Goal: Browse casually: Explore the website without a specific task or goal

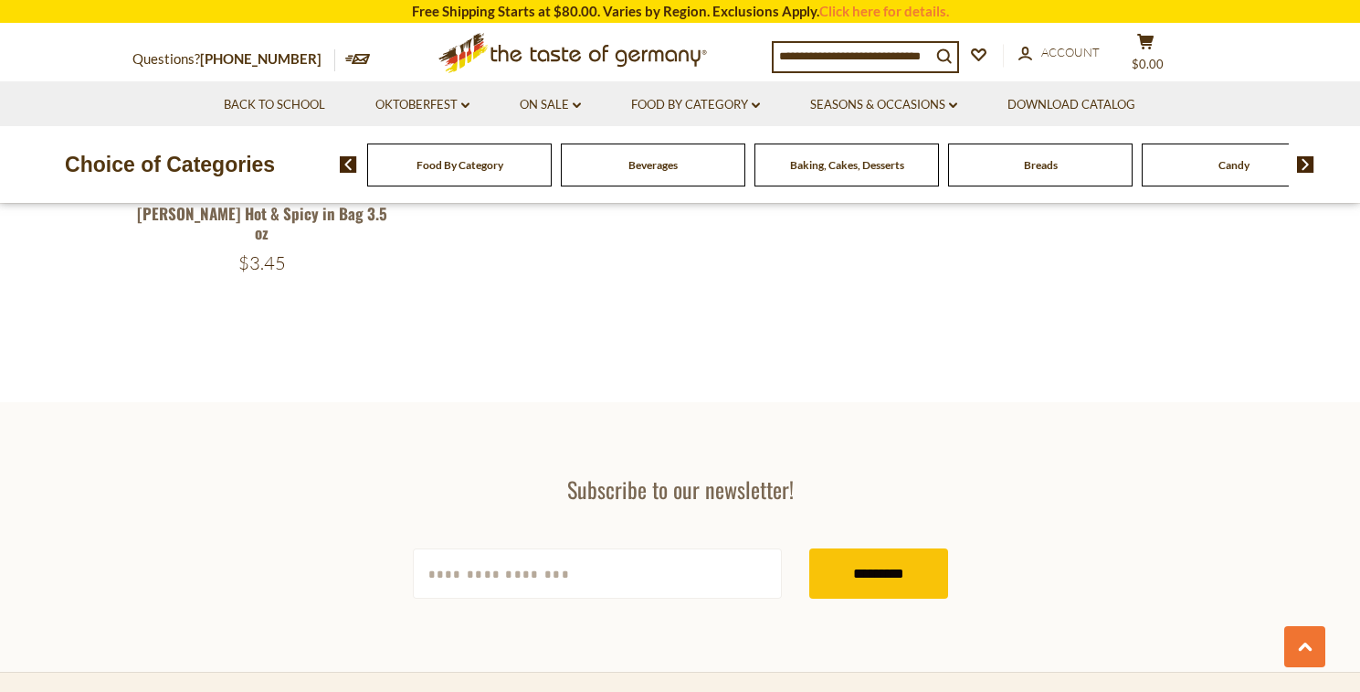
scroll to position [1838, 0]
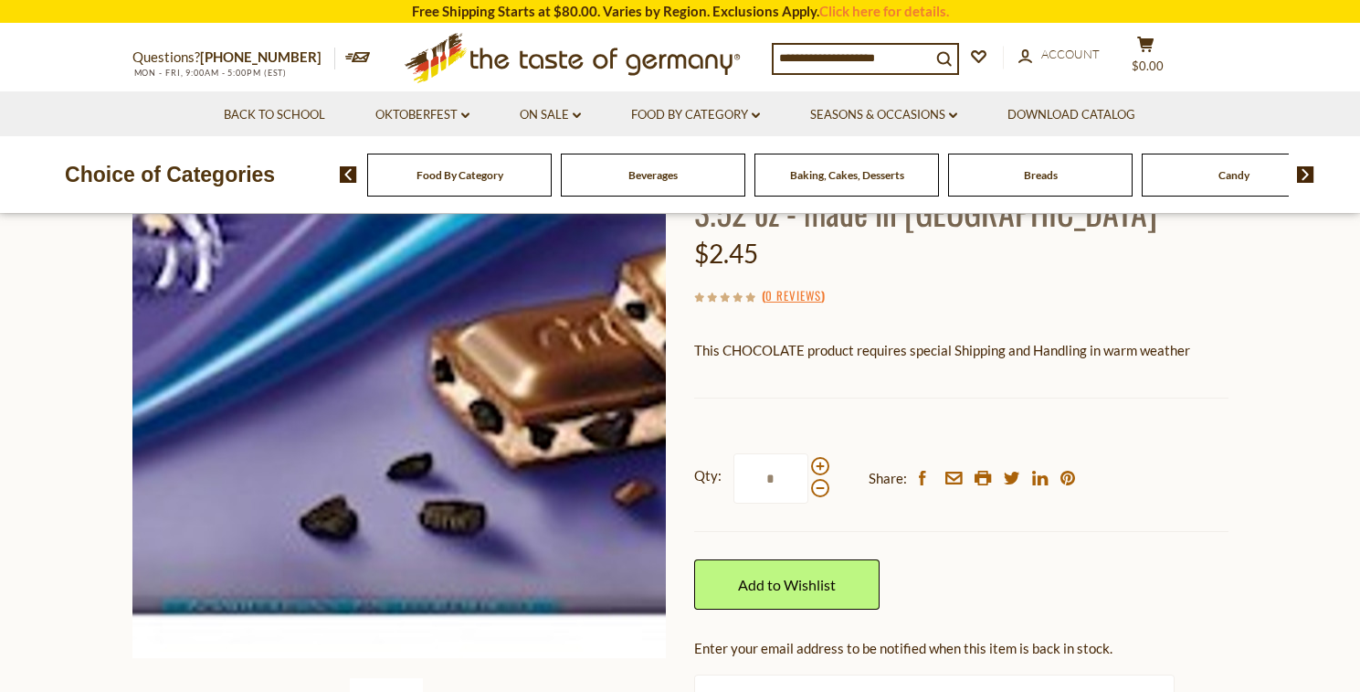
scroll to position [194, 0]
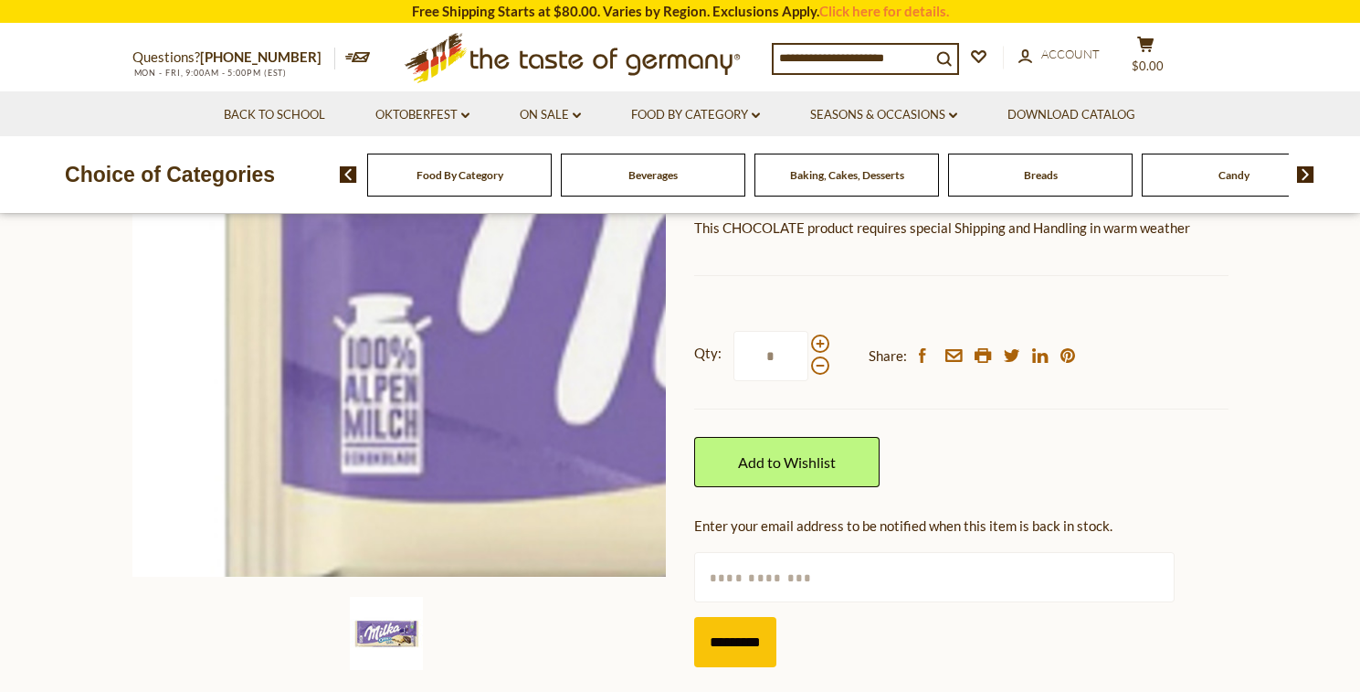
scroll to position [272, 0]
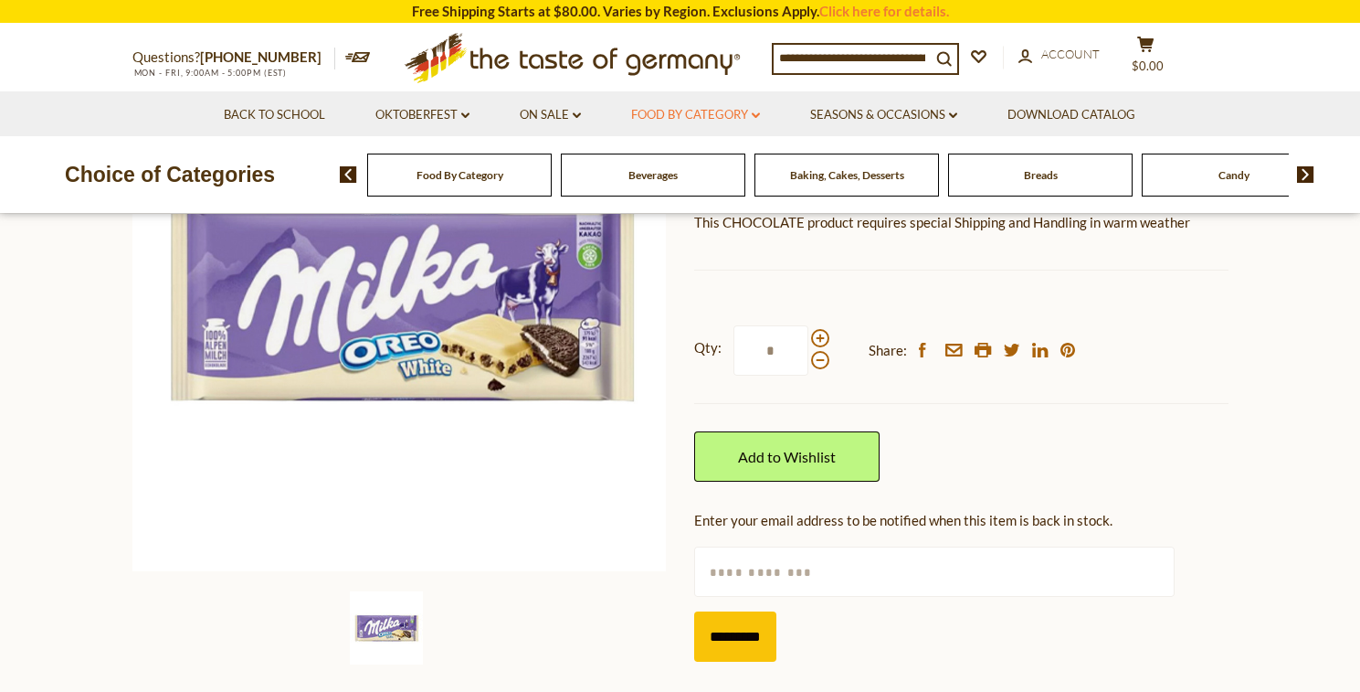
click at [665, 118] on link "Food By Category dropdown_arrow" at bounding box center [695, 115] width 129 height 20
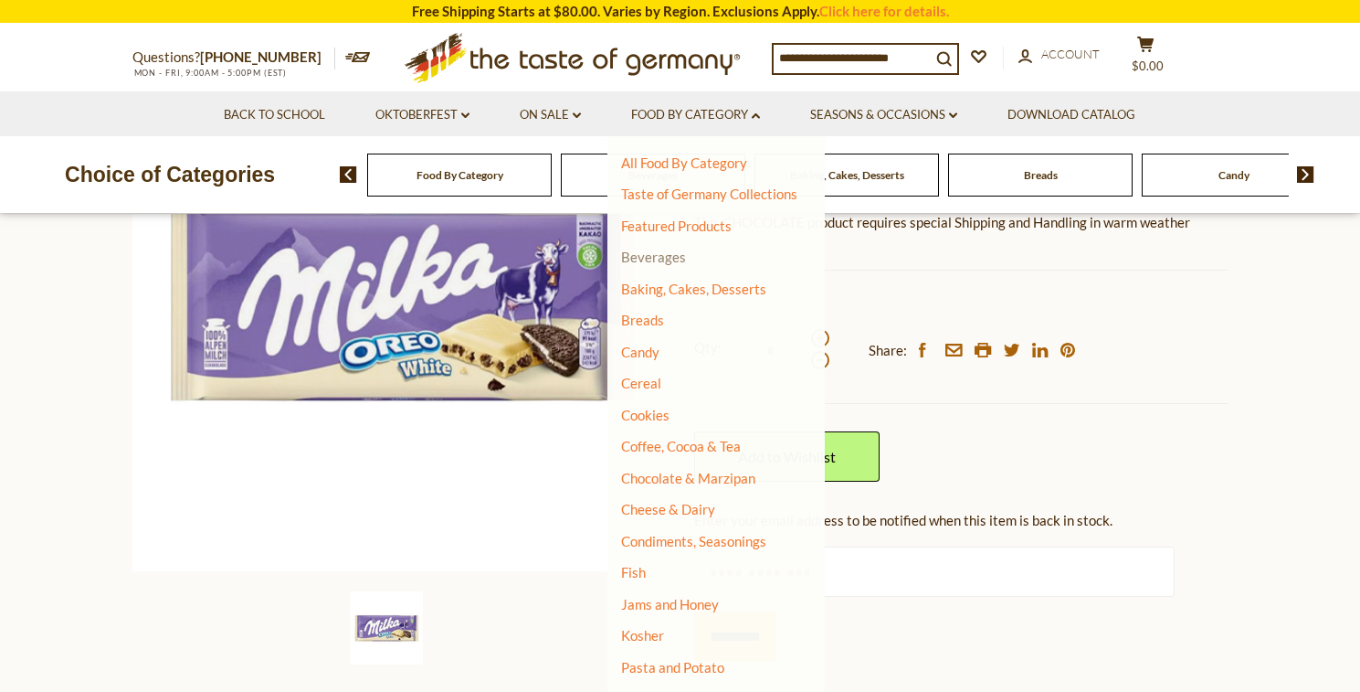
click at [661, 254] on link "Beverages" at bounding box center [653, 257] width 65 height 16
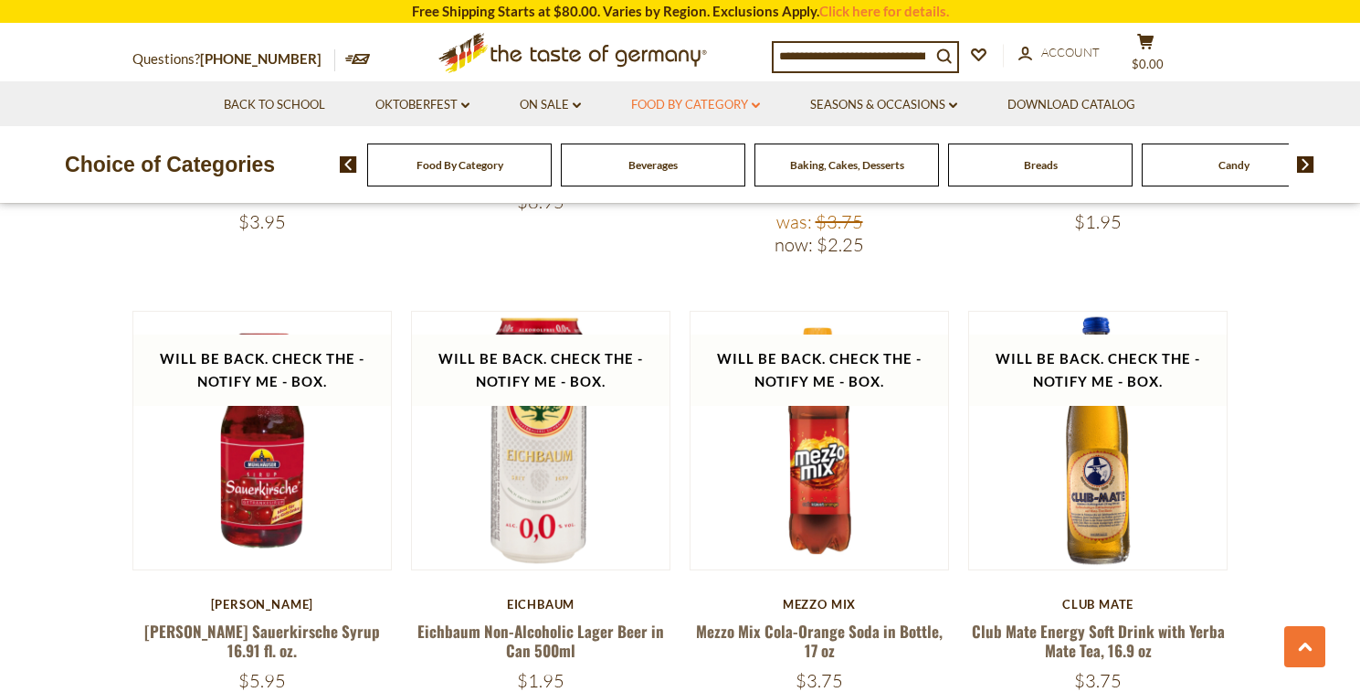
scroll to position [3126, 0]
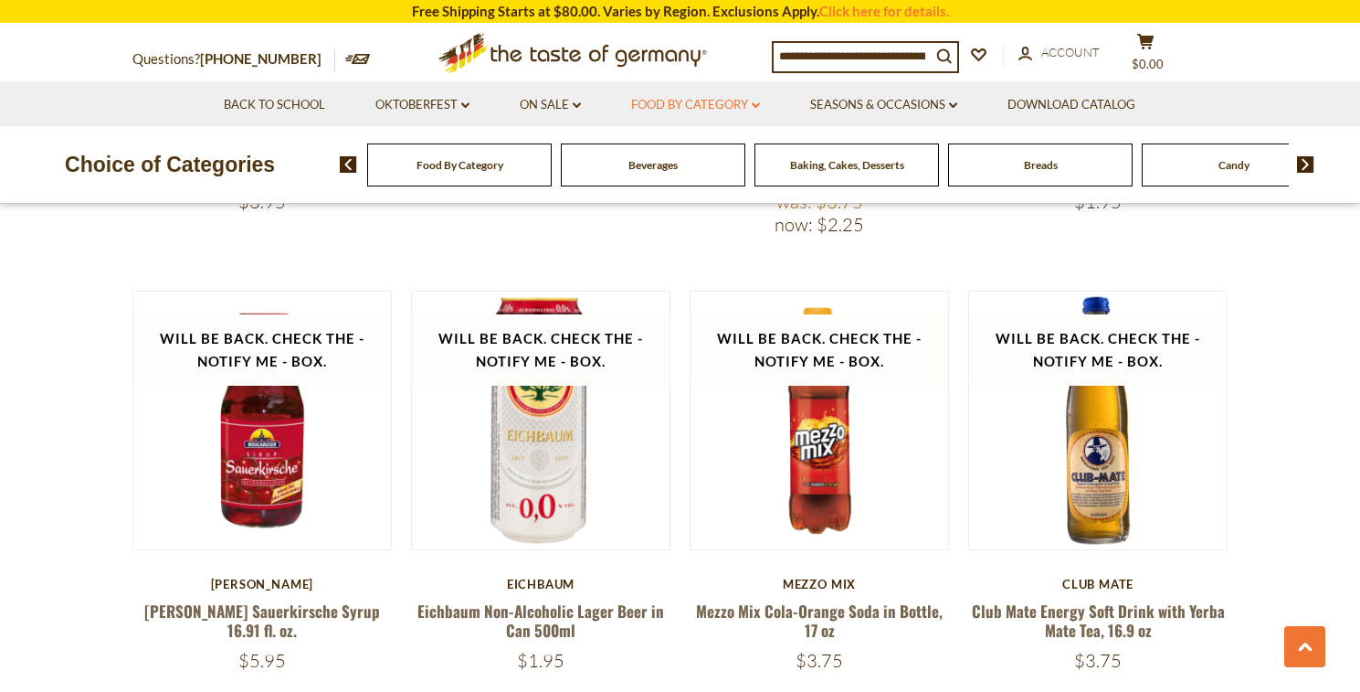
click at [714, 109] on link "Food By Category dropdown_arrow" at bounding box center [695, 105] width 129 height 20
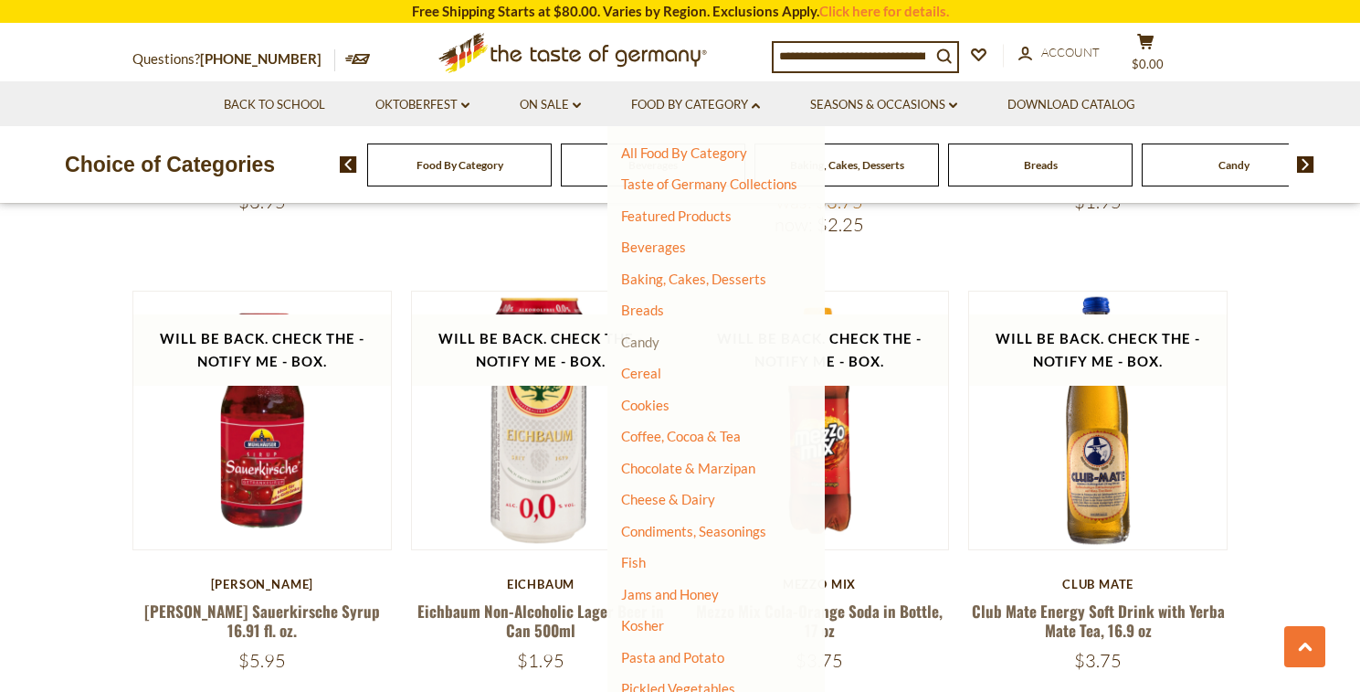
click at [638, 336] on link "Candy" at bounding box center [640, 341] width 38 height 16
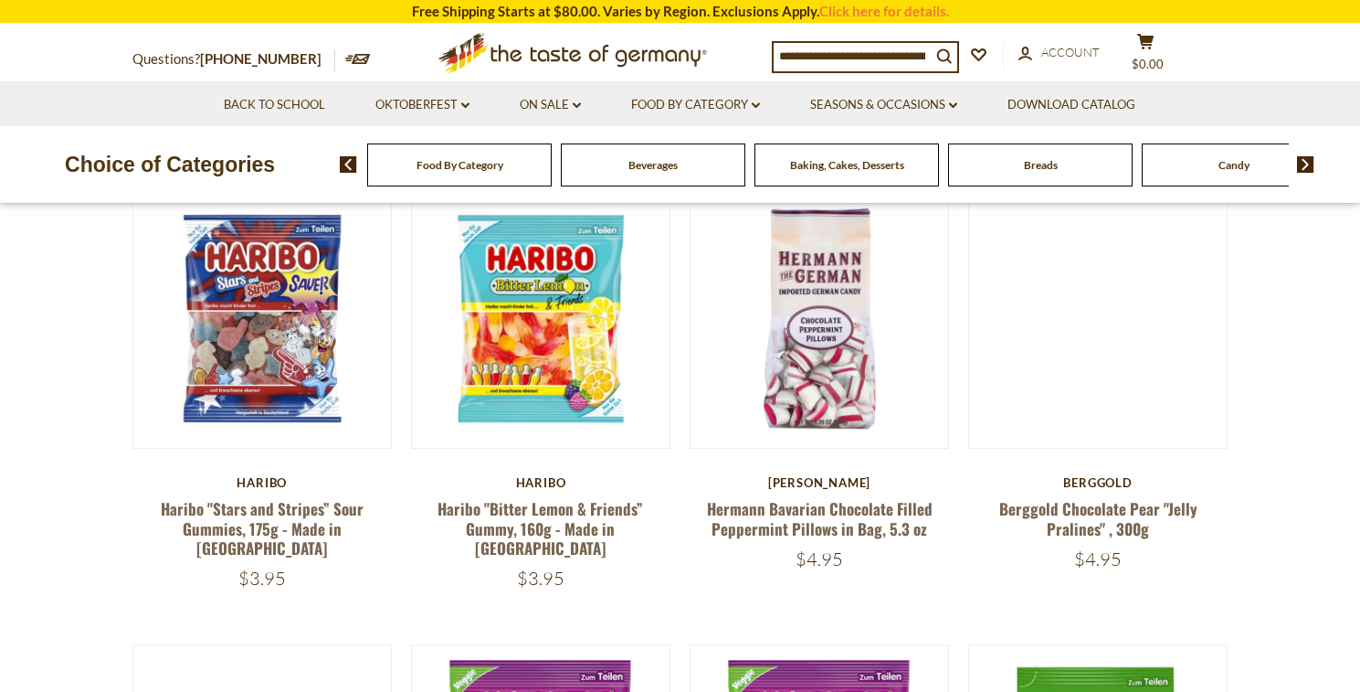
scroll to position [570, 0]
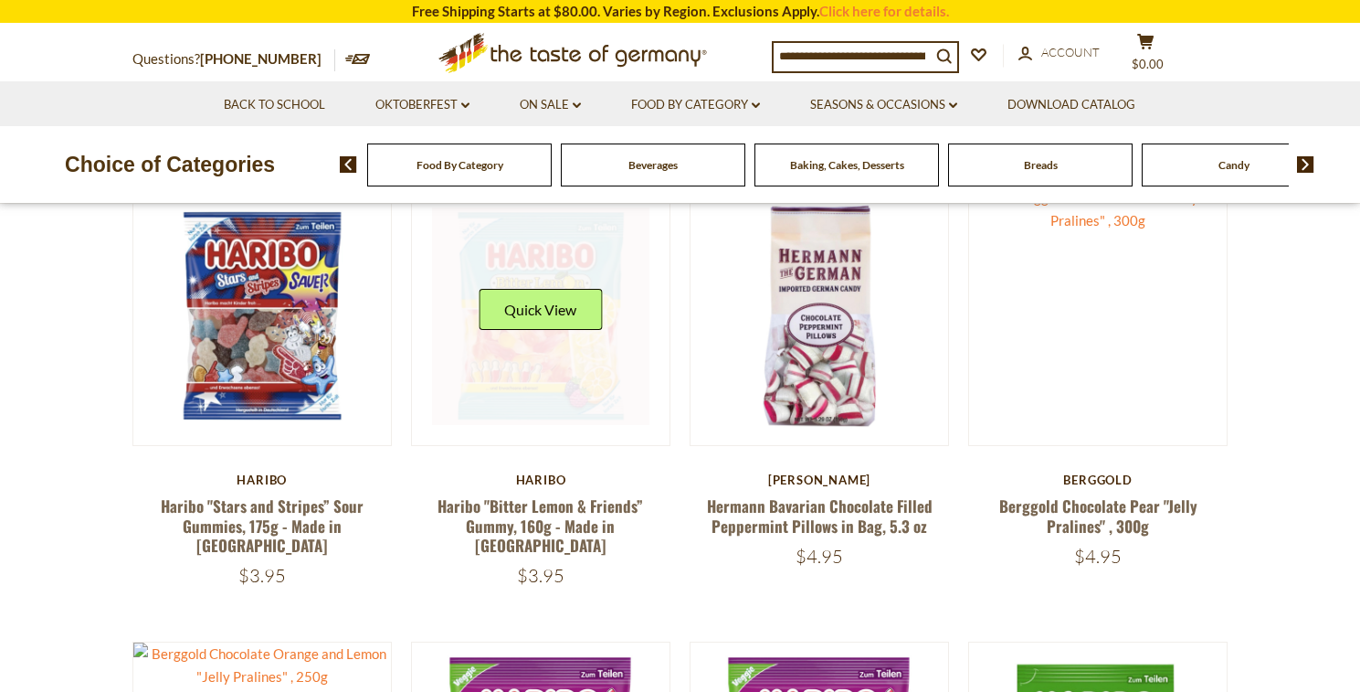
drag, startPoint x: 470, startPoint y: 357, endPoint x: 513, endPoint y: 356, distance: 43.0
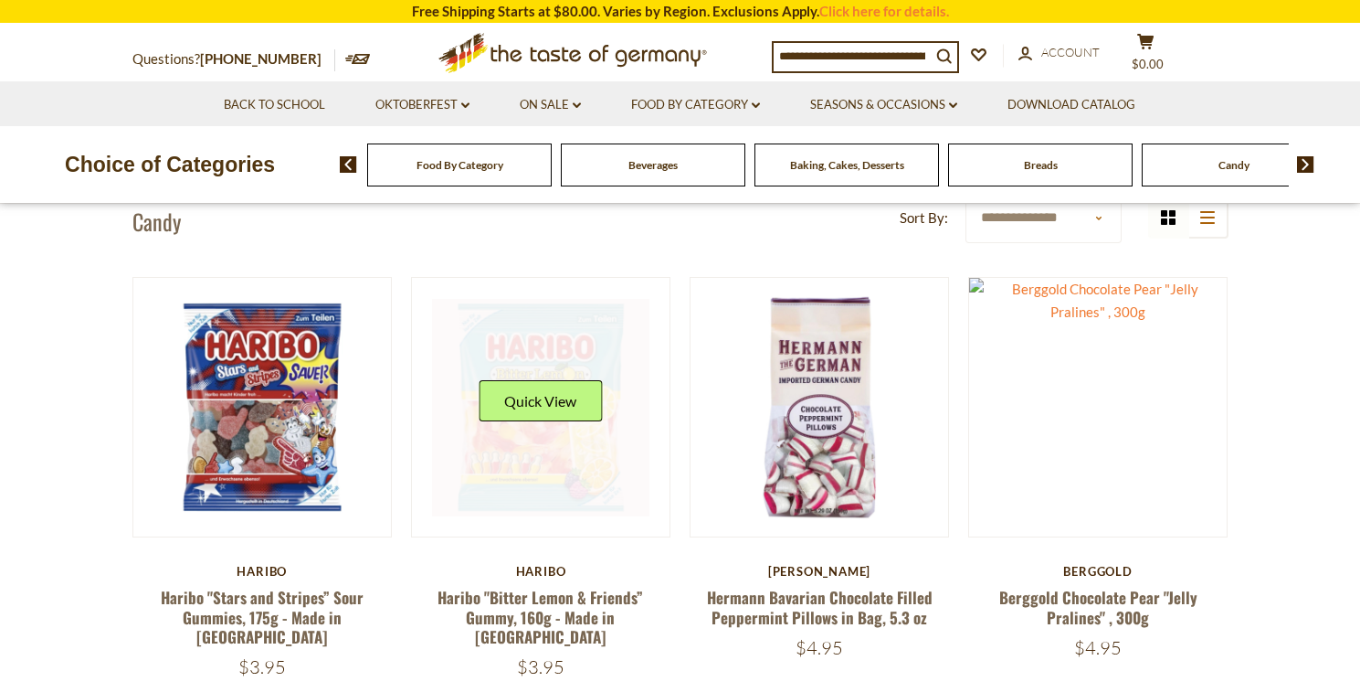
scroll to position [470, 0]
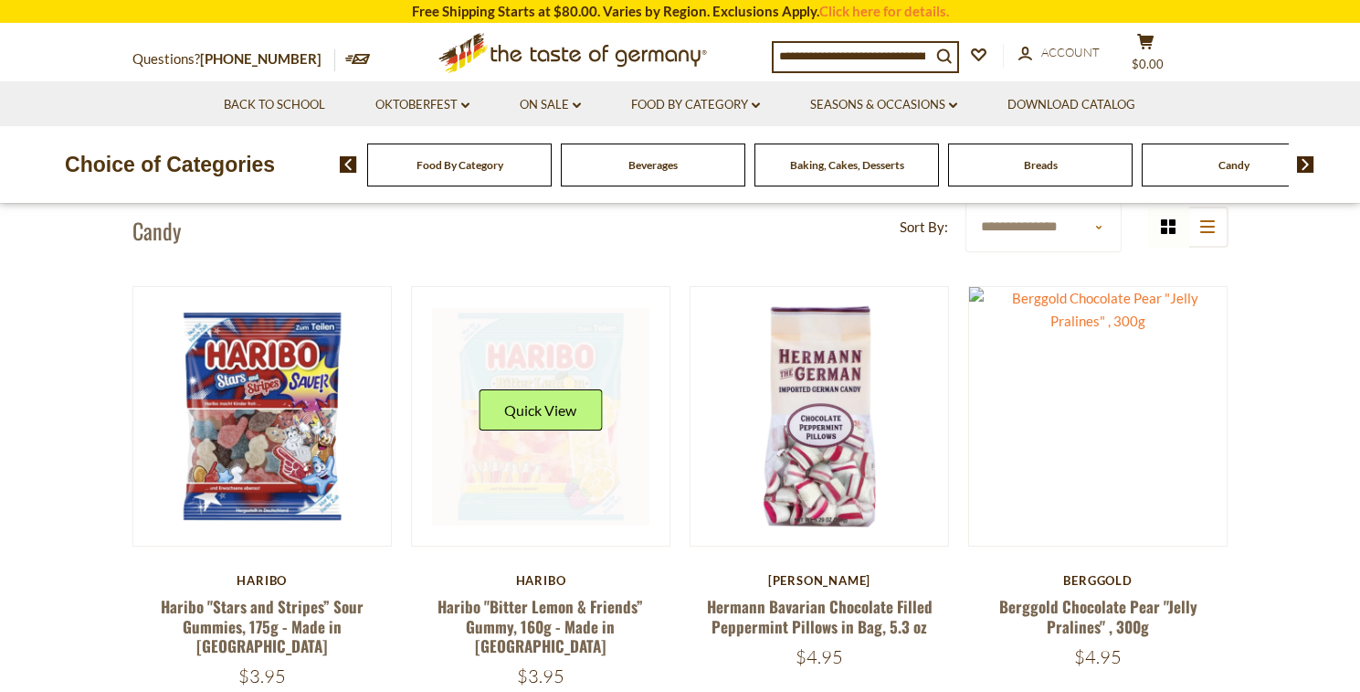
click at [608, 412] on link at bounding box center [540, 416] width 217 height 217
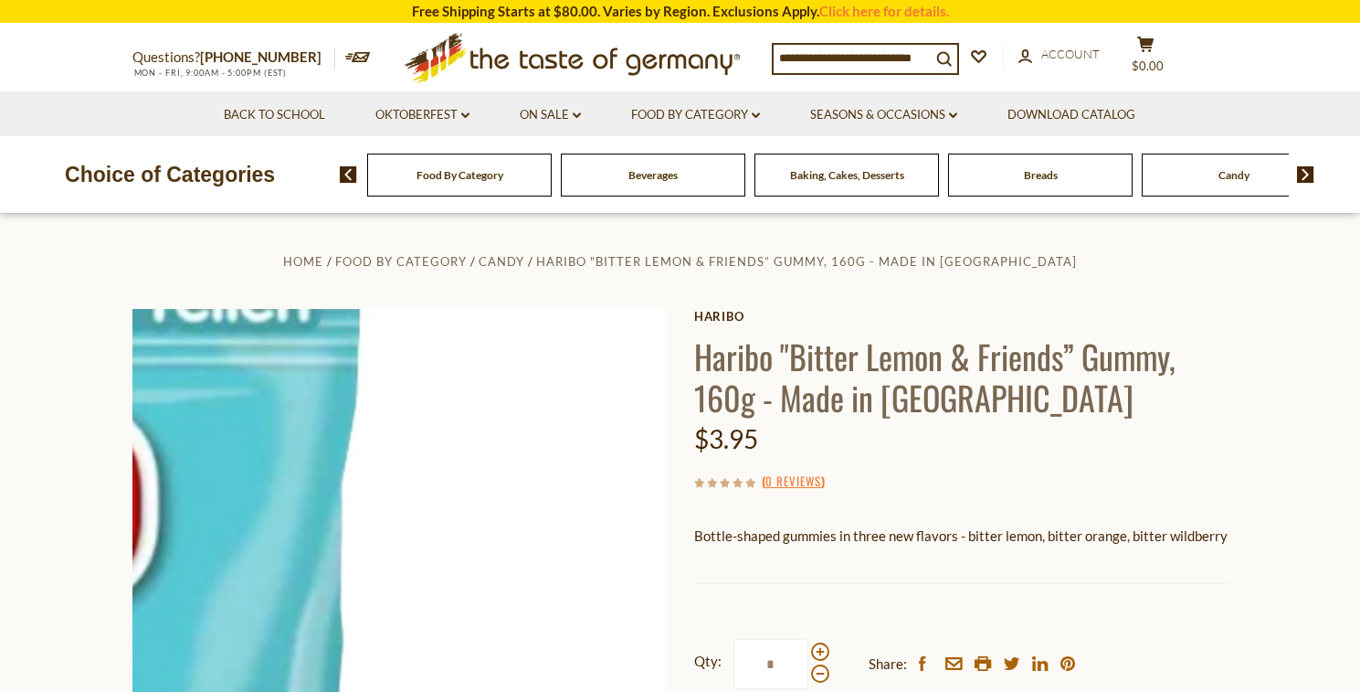
drag, startPoint x: 486, startPoint y: 448, endPoint x: 650, endPoint y: 431, distance: 164.4
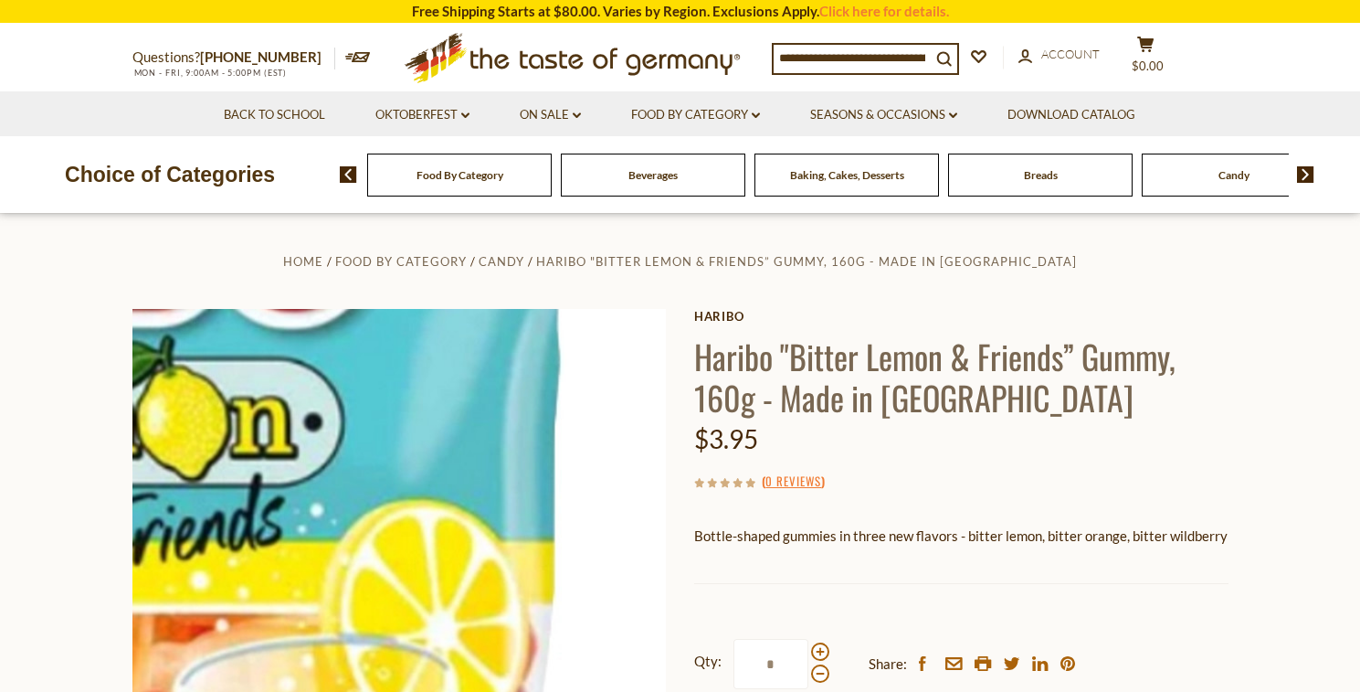
drag, startPoint x: 479, startPoint y: 513, endPoint x: 564, endPoint y: 542, distance: 89.6
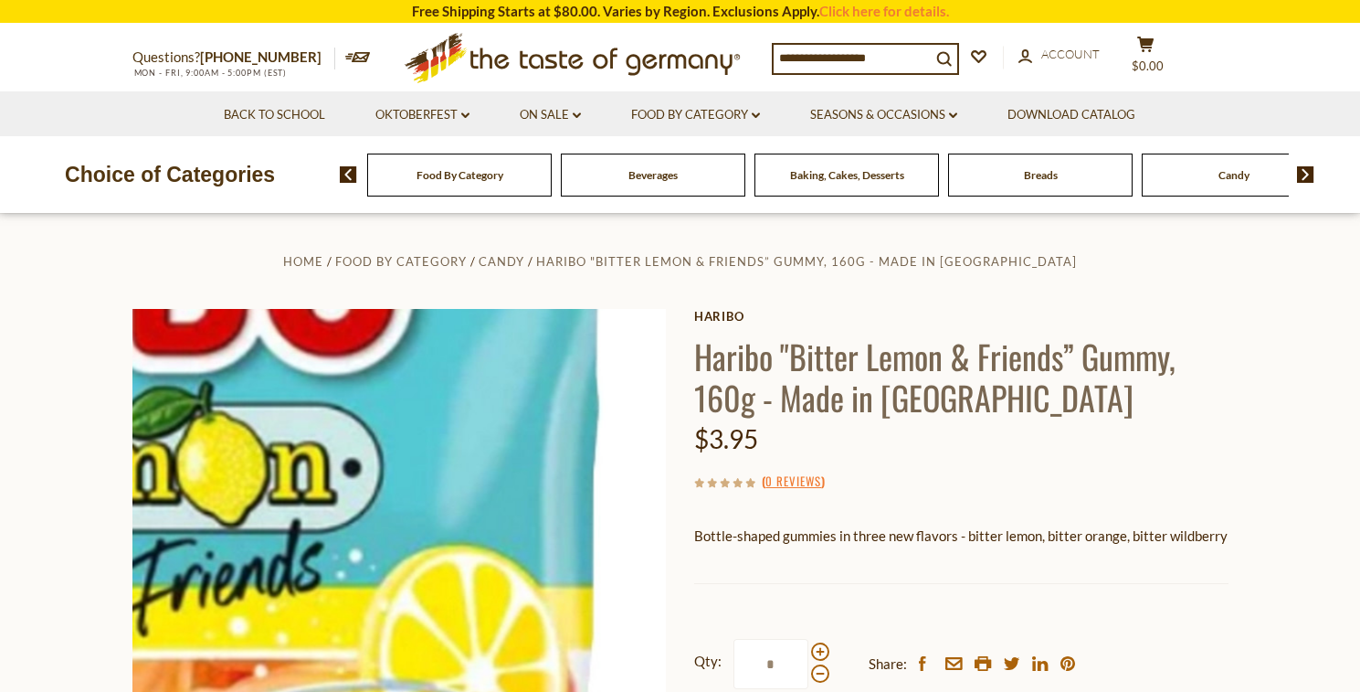
drag, startPoint x: 467, startPoint y: 550, endPoint x: 551, endPoint y: 522, distance: 88.7
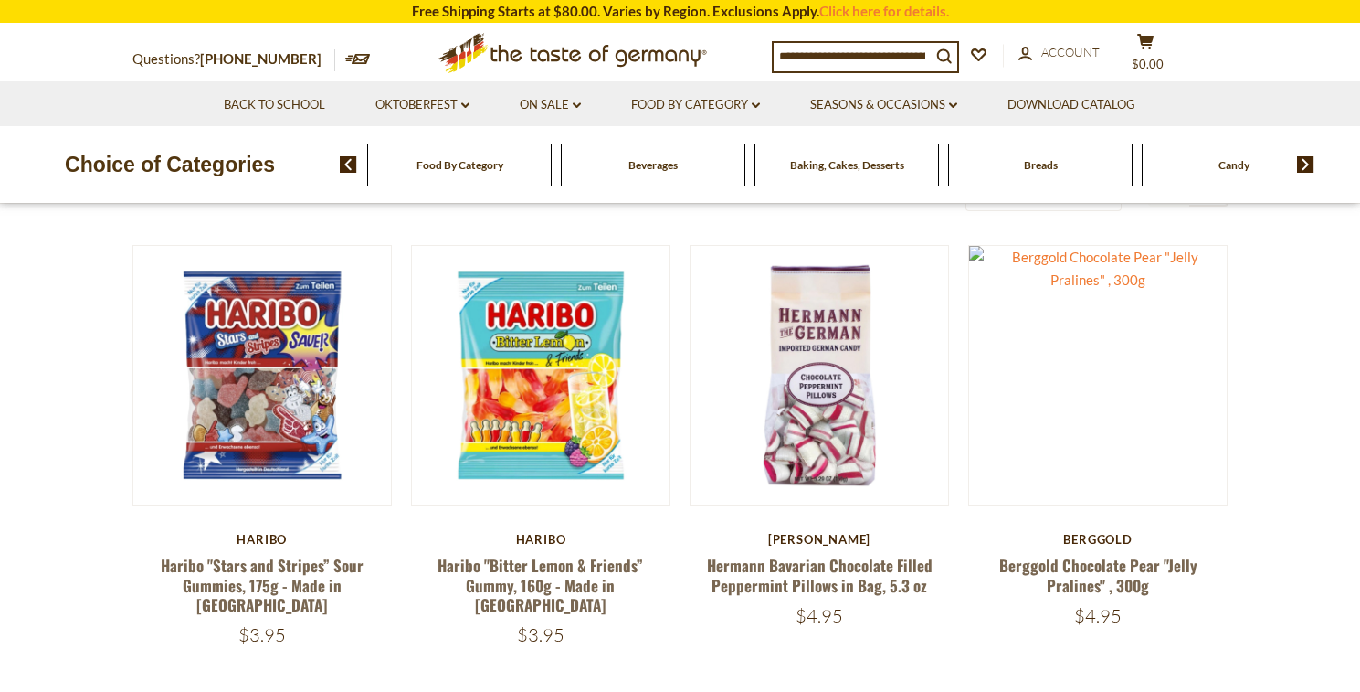
scroll to position [513, 0]
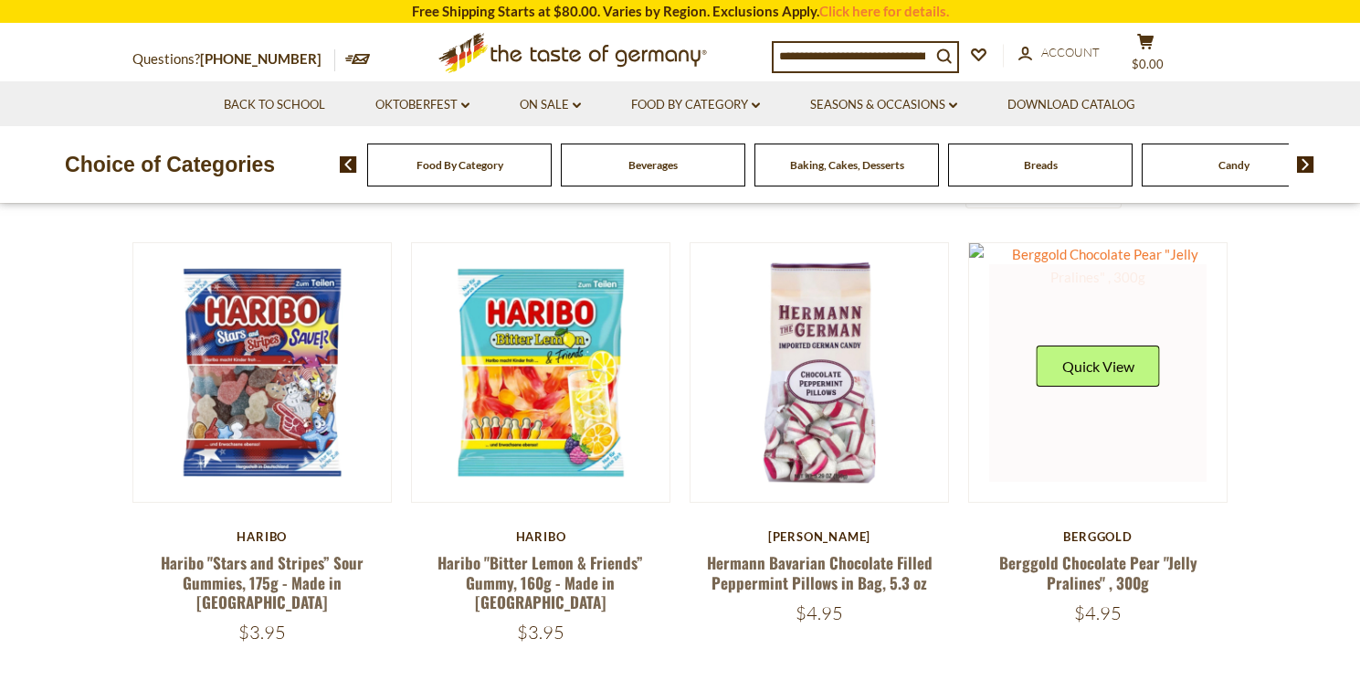
click at [1195, 448] on link at bounding box center [1097, 372] width 217 height 217
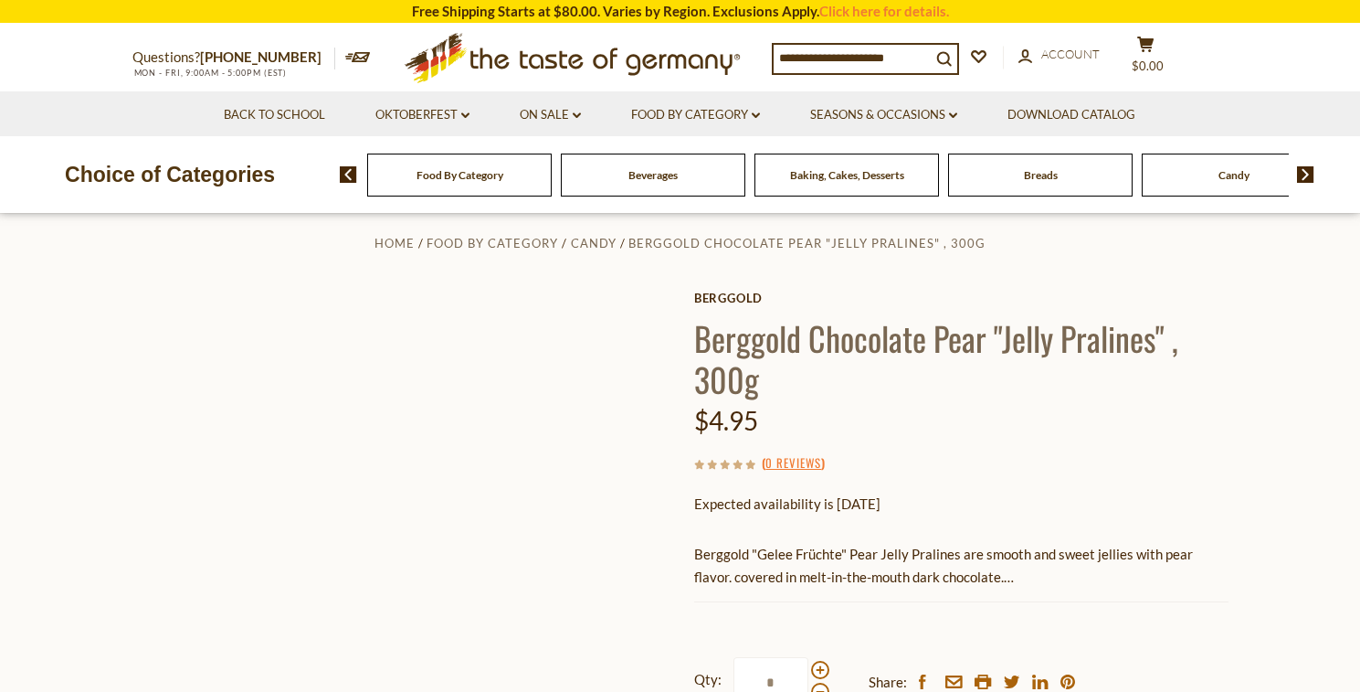
scroll to position [37, 0]
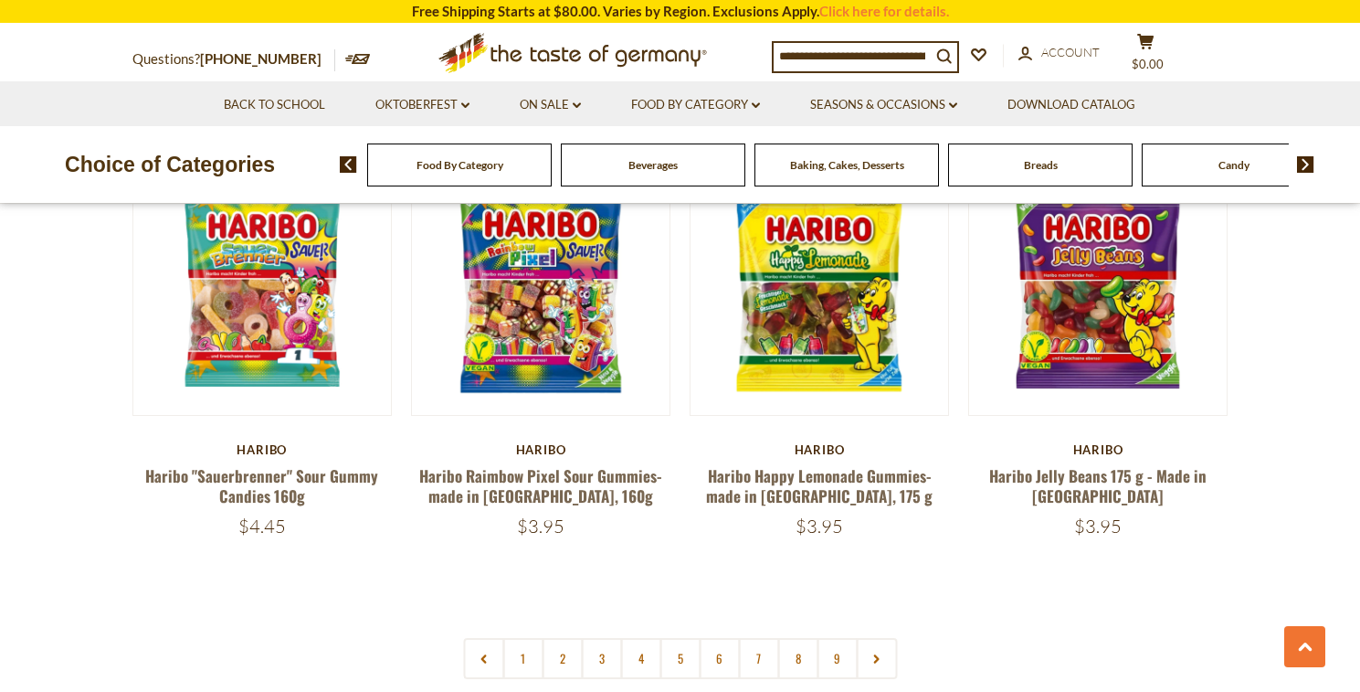
scroll to position [4280, 0]
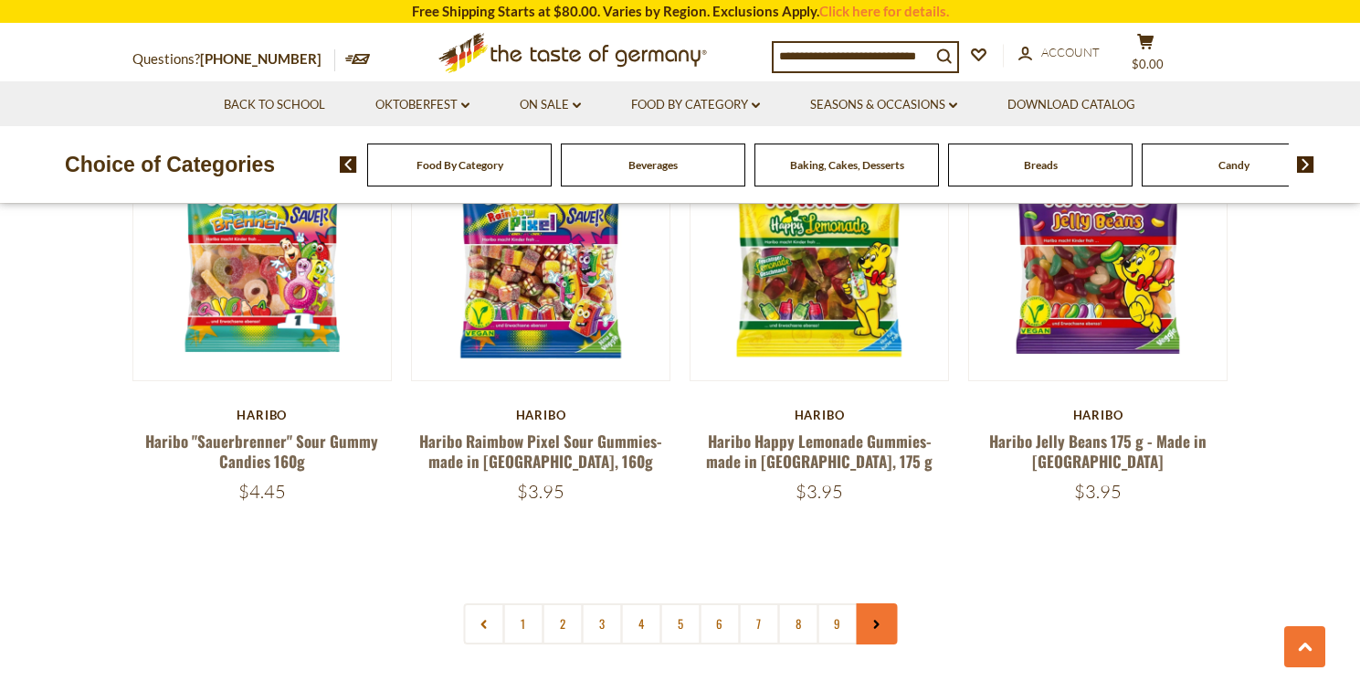
click at [880, 619] on icon at bounding box center [877, 623] width 11 height 9
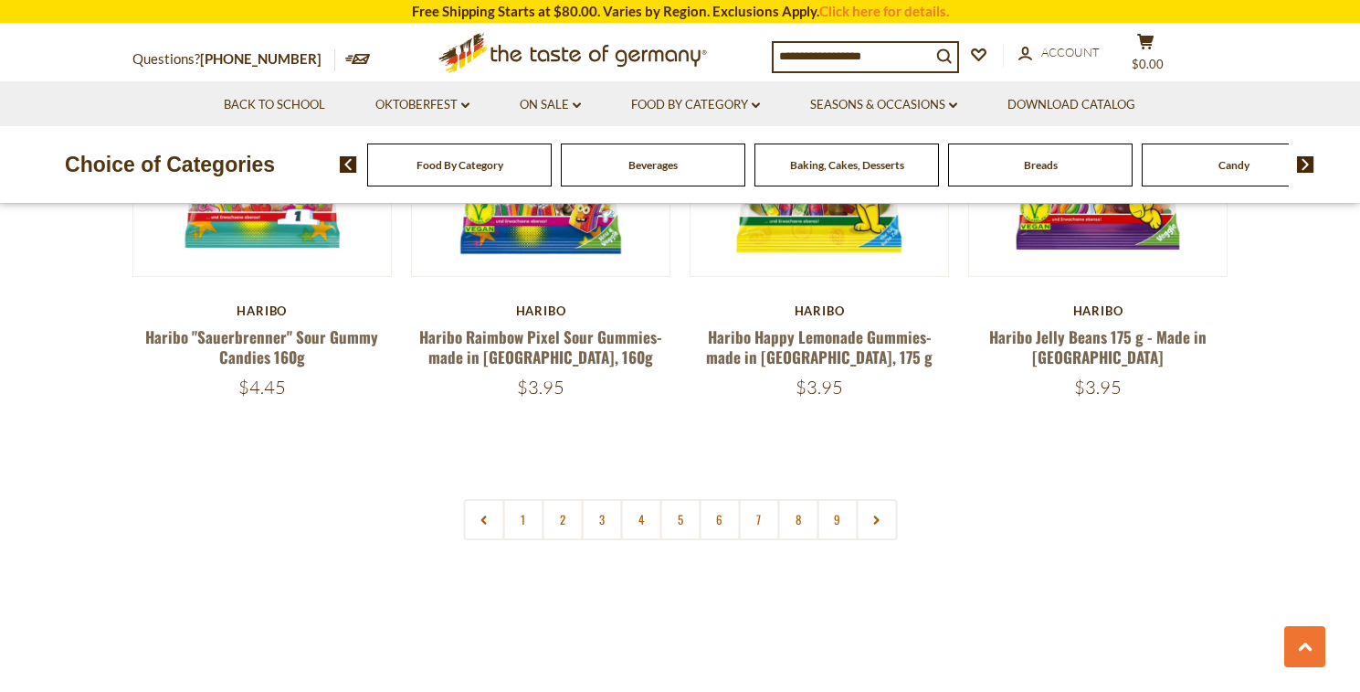
scroll to position [4386, 0]
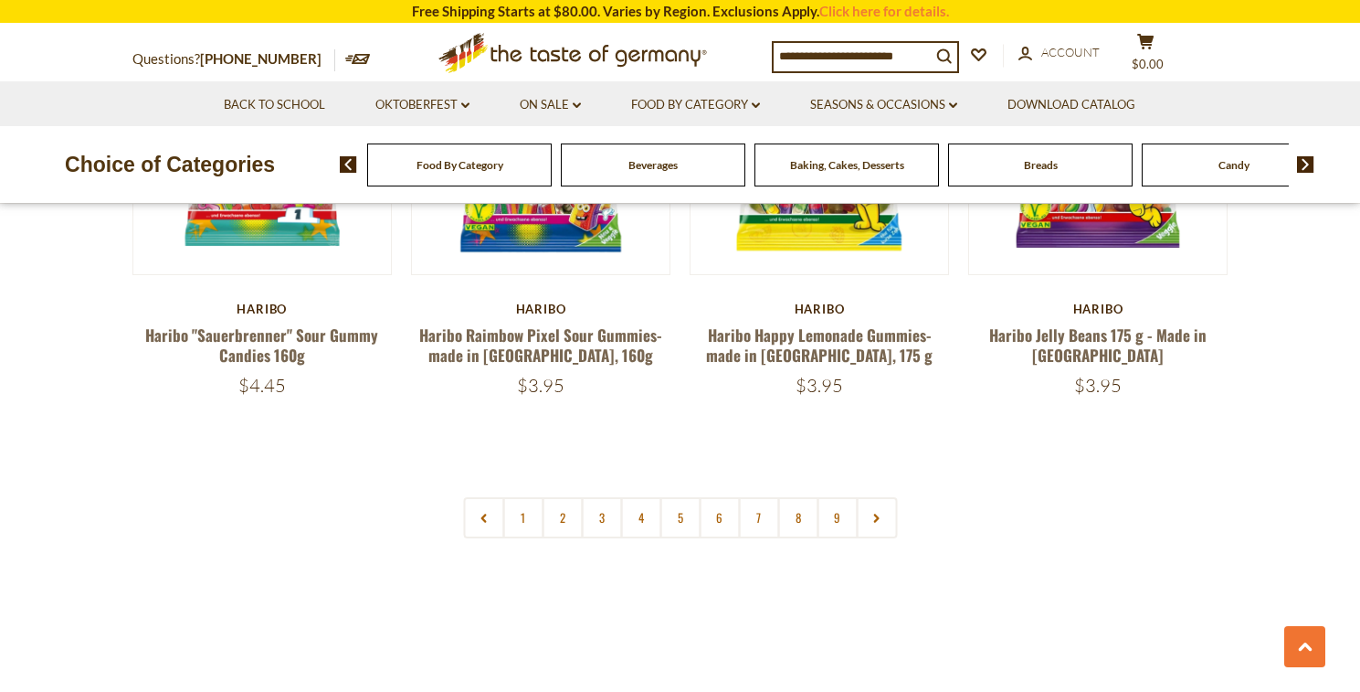
click at [889, 497] on link at bounding box center [876, 517] width 41 height 41
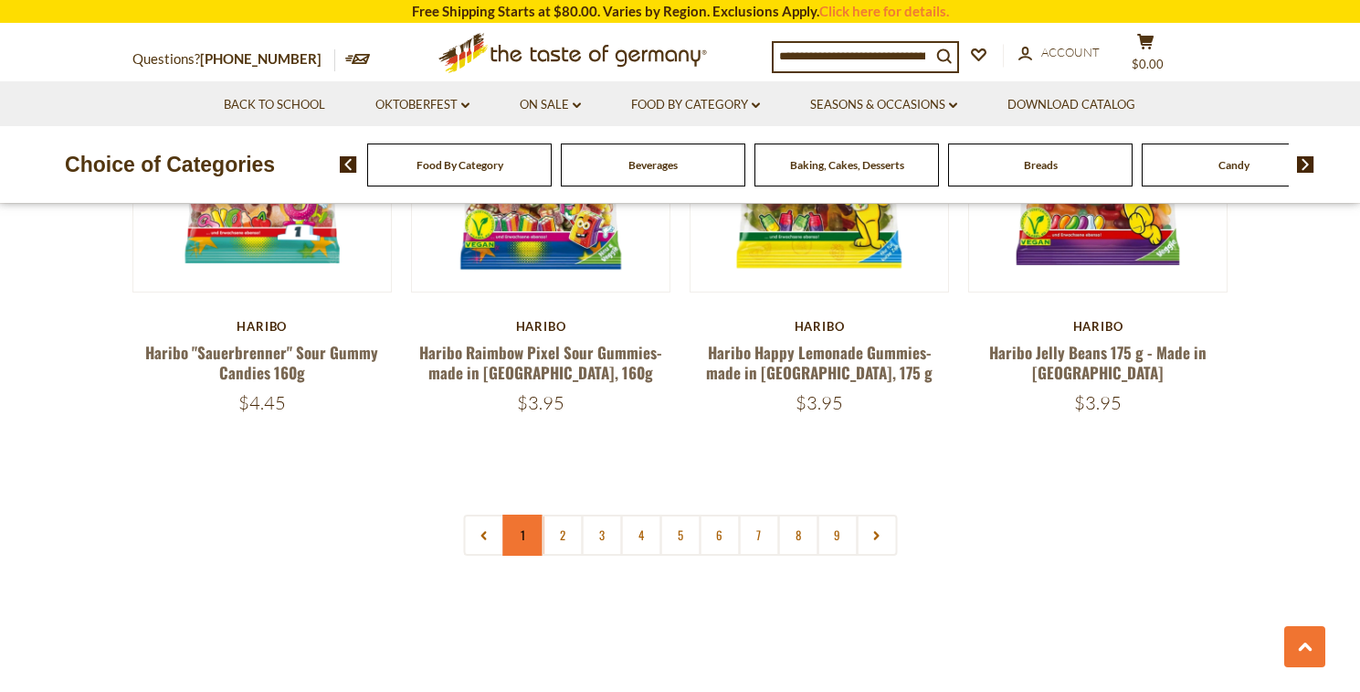
scroll to position [4369, 1]
click at [527, 514] on link "1" at bounding box center [523, 534] width 41 height 41
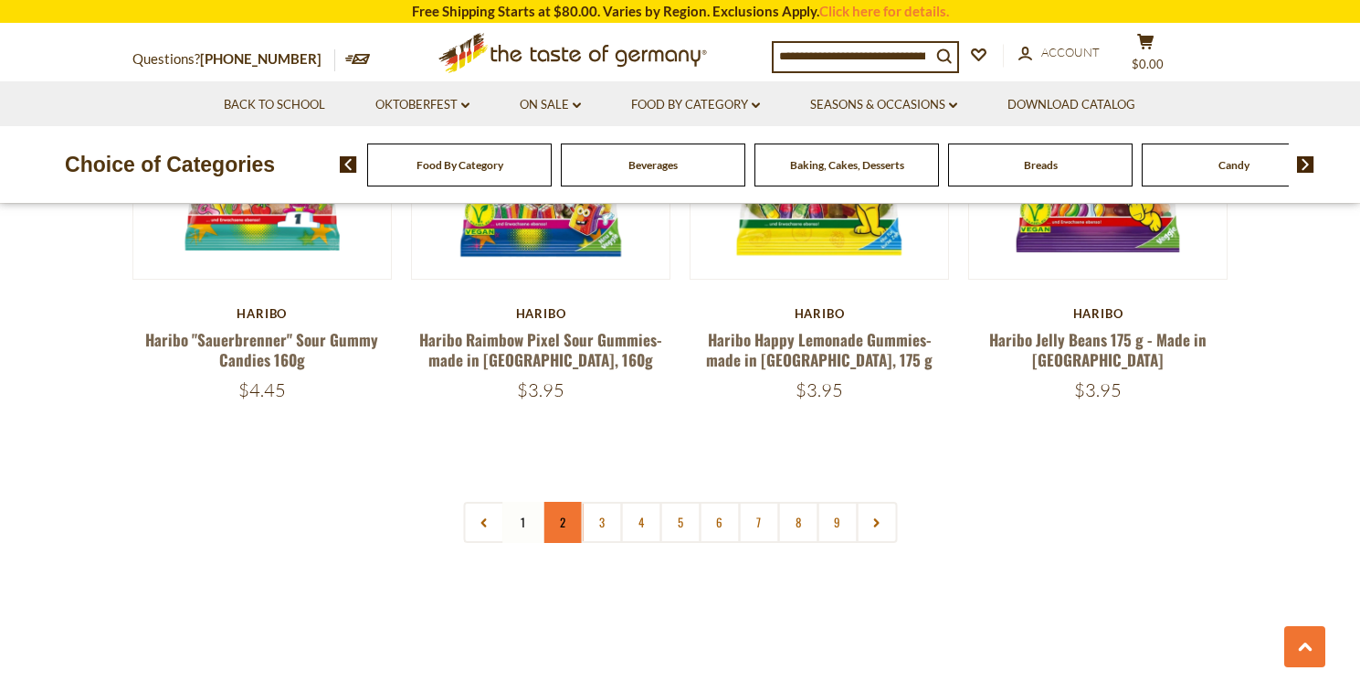
click at [566, 502] on link "2" at bounding box center [562, 522] width 41 height 41
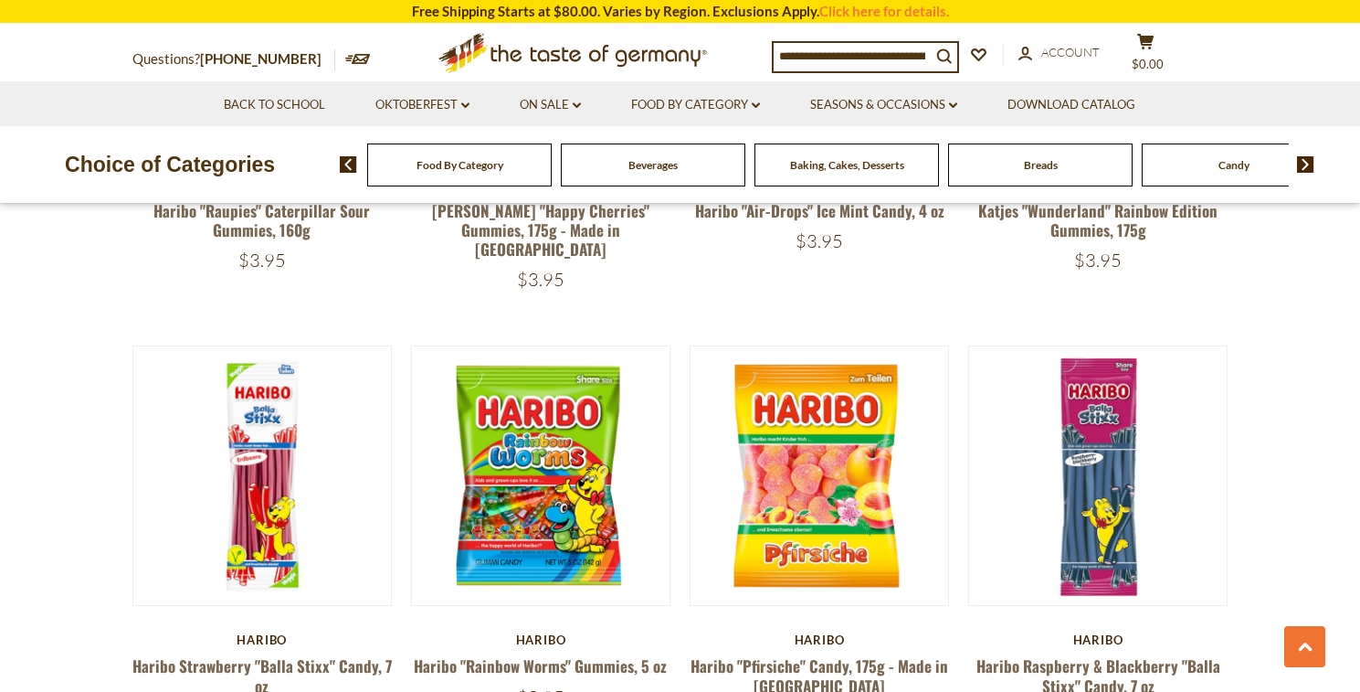
scroll to position [3132, 0]
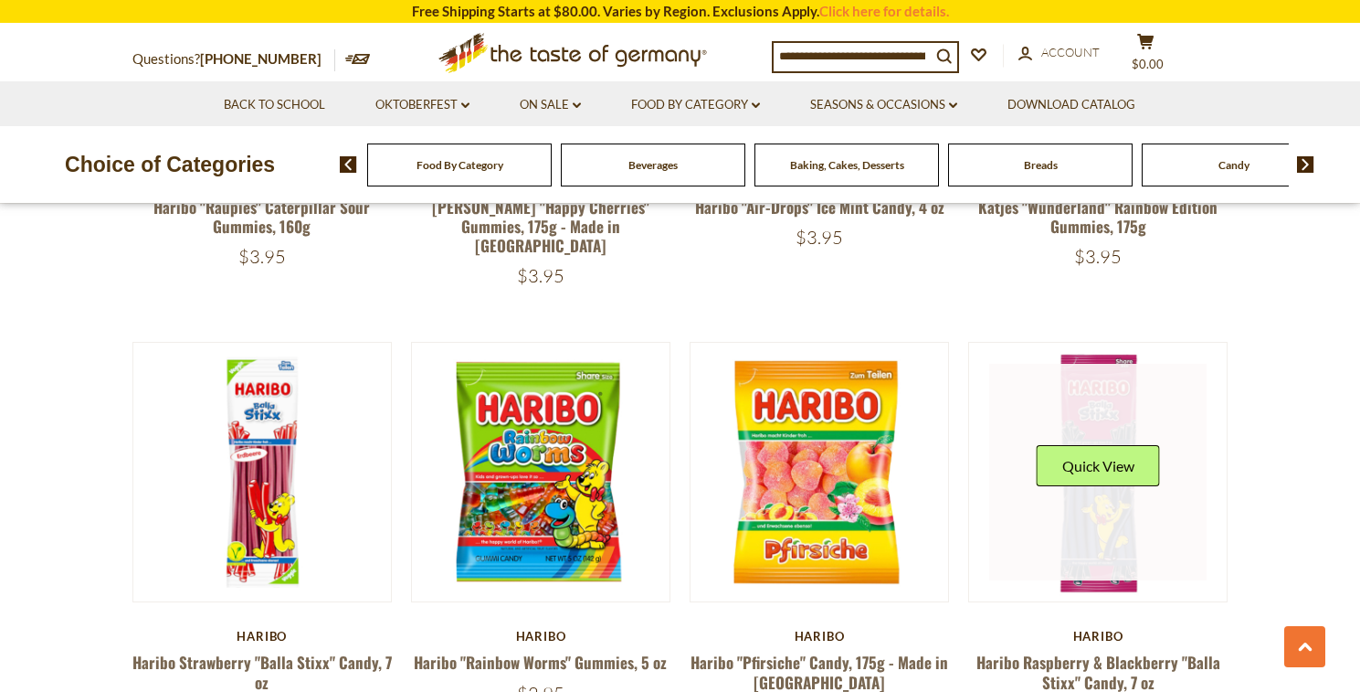
click at [1095, 477] on link at bounding box center [1097, 472] width 217 height 217
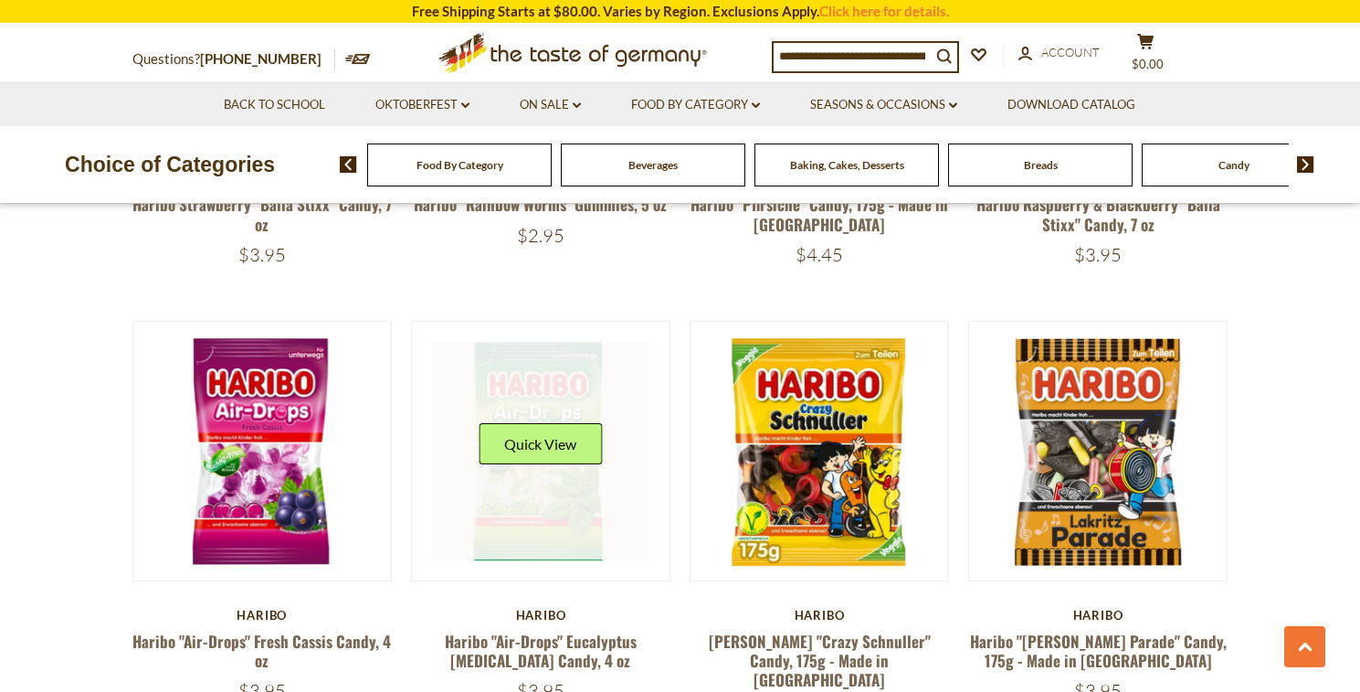
scroll to position [3592, 0]
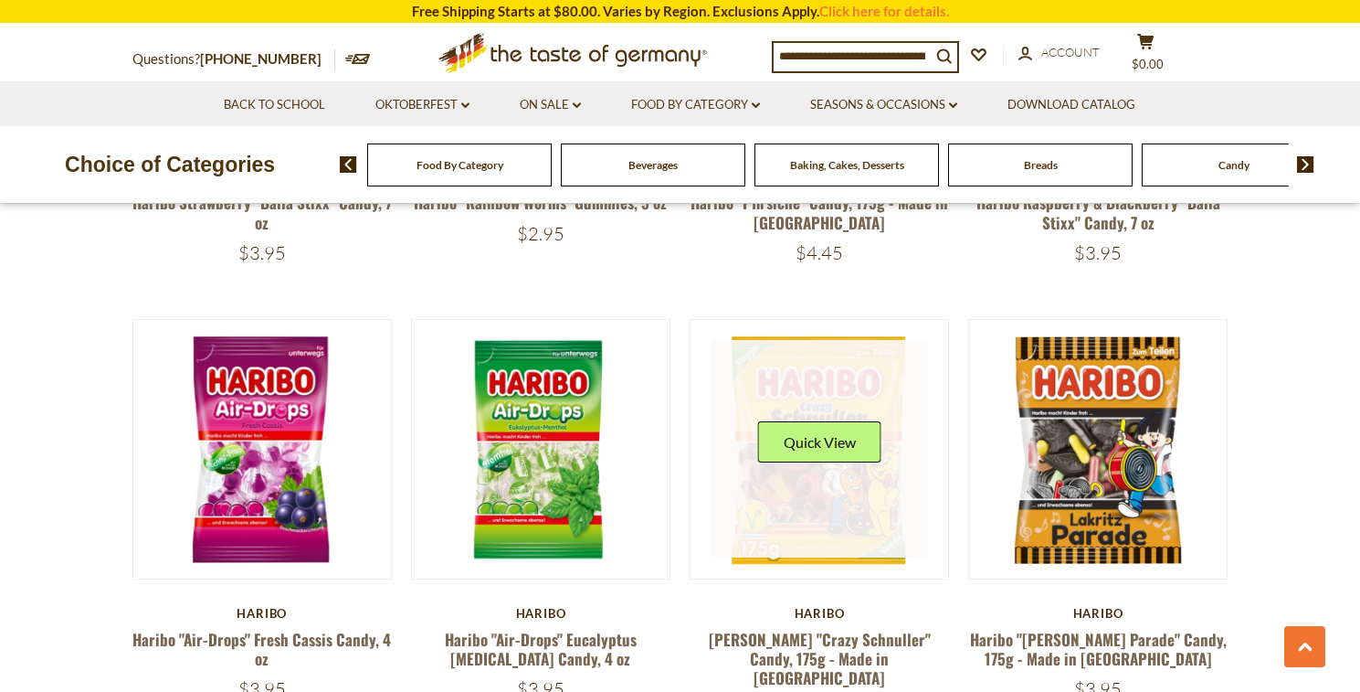
click at [811, 474] on link at bounding box center [819, 448] width 217 height 217
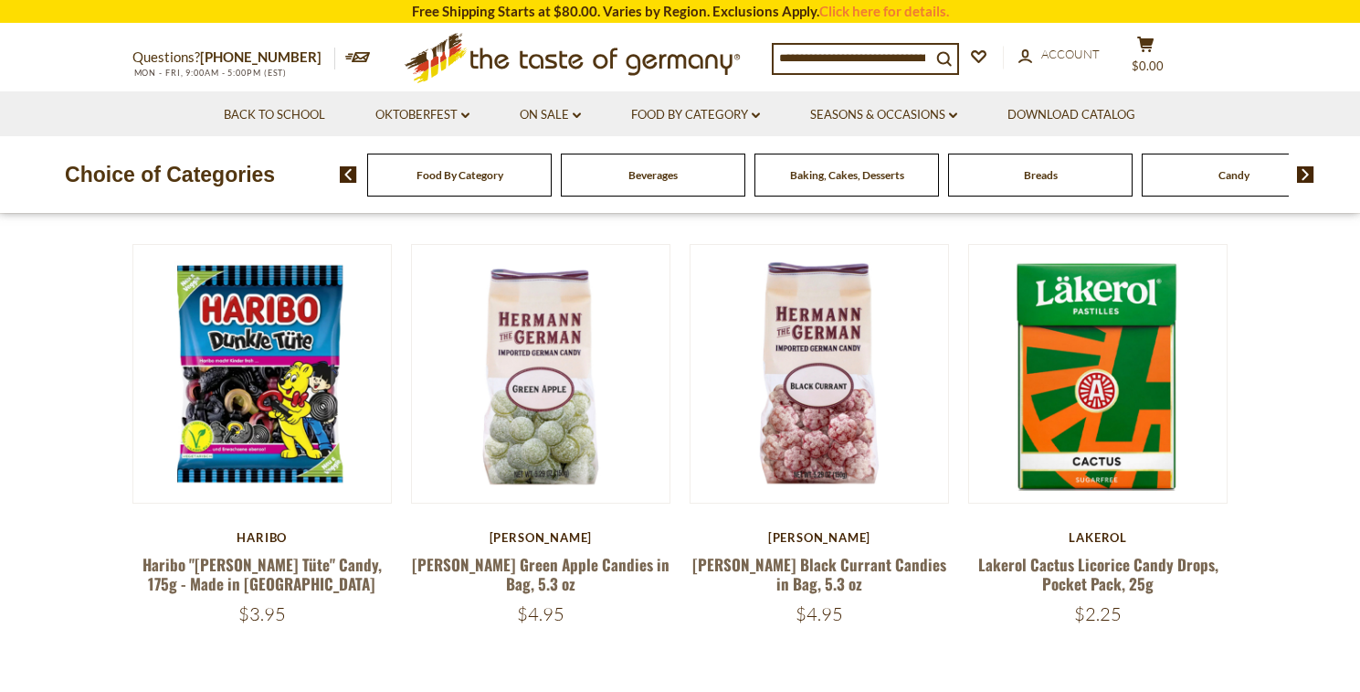
scroll to position [4136, 0]
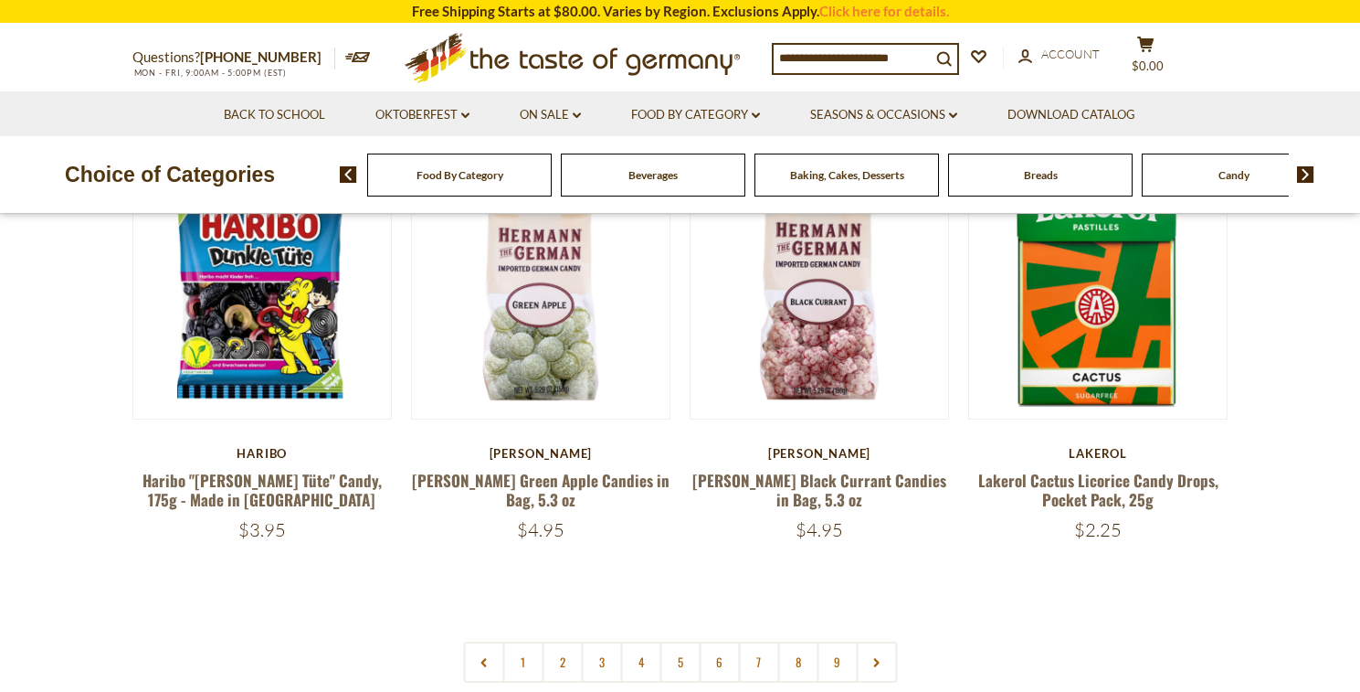
click at [864, 641] on link at bounding box center [876, 661] width 41 height 41
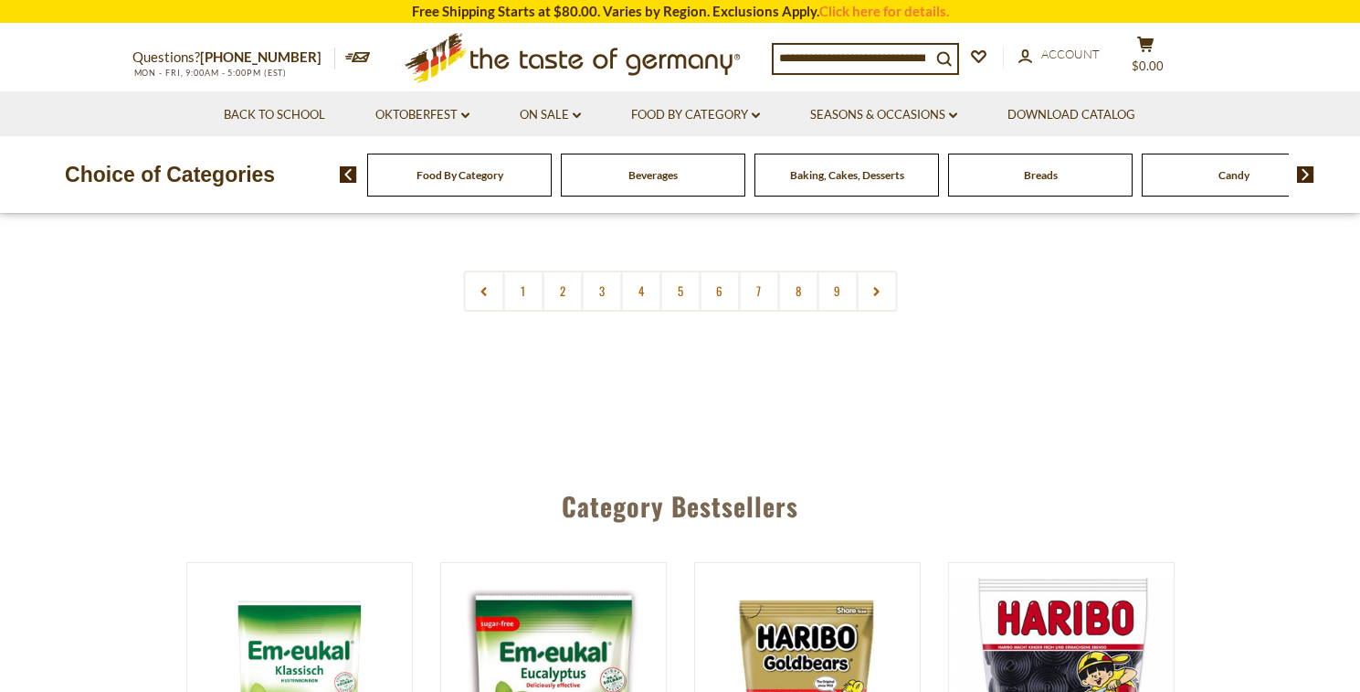
click at [598, 270] on link "3" at bounding box center [601, 290] width 41 height 41
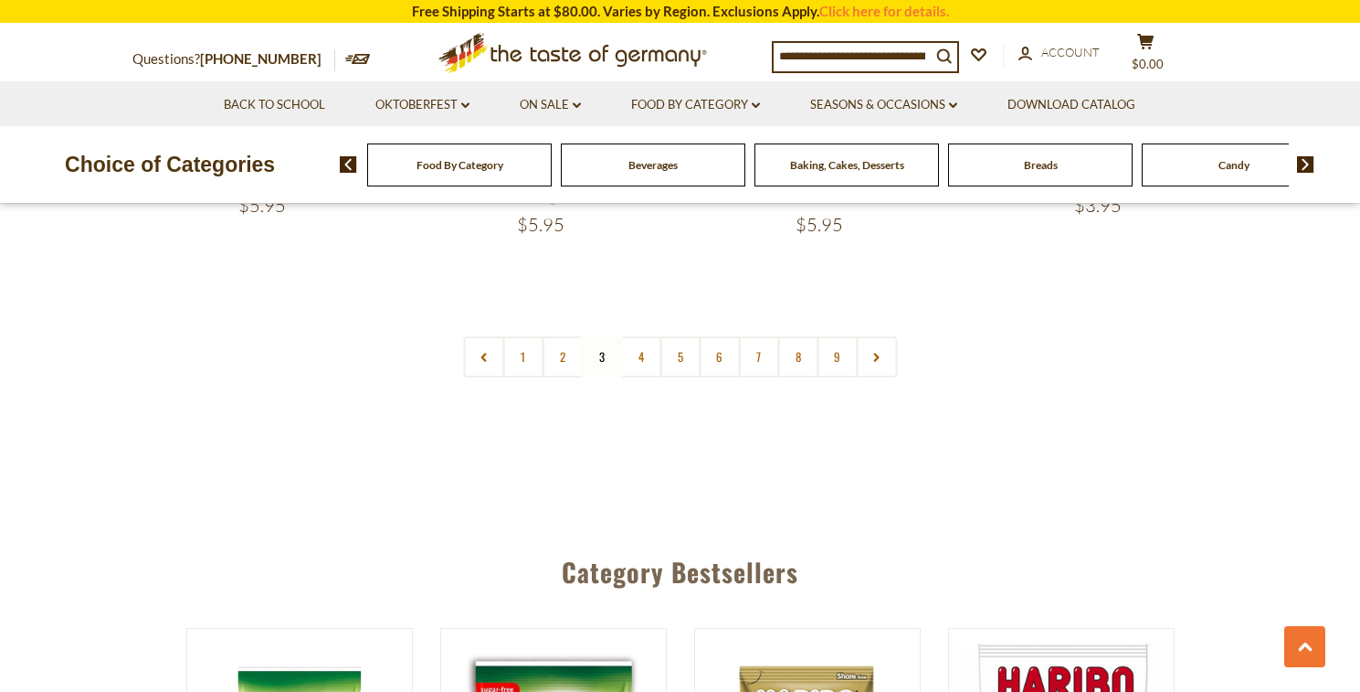
scroll to position [4490, 0]
click at [638, 335] on link "4" at bounding box center [640, 355] width 41 height 41
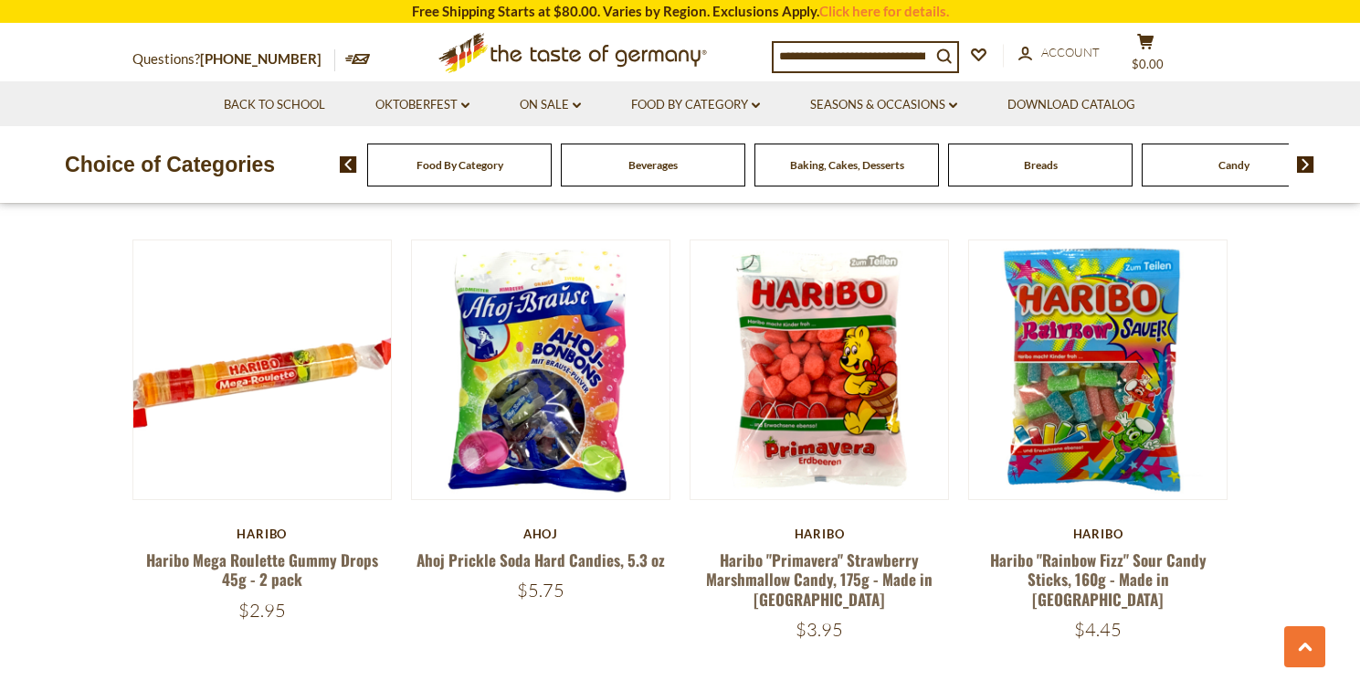
scroll to position [1850, 0]
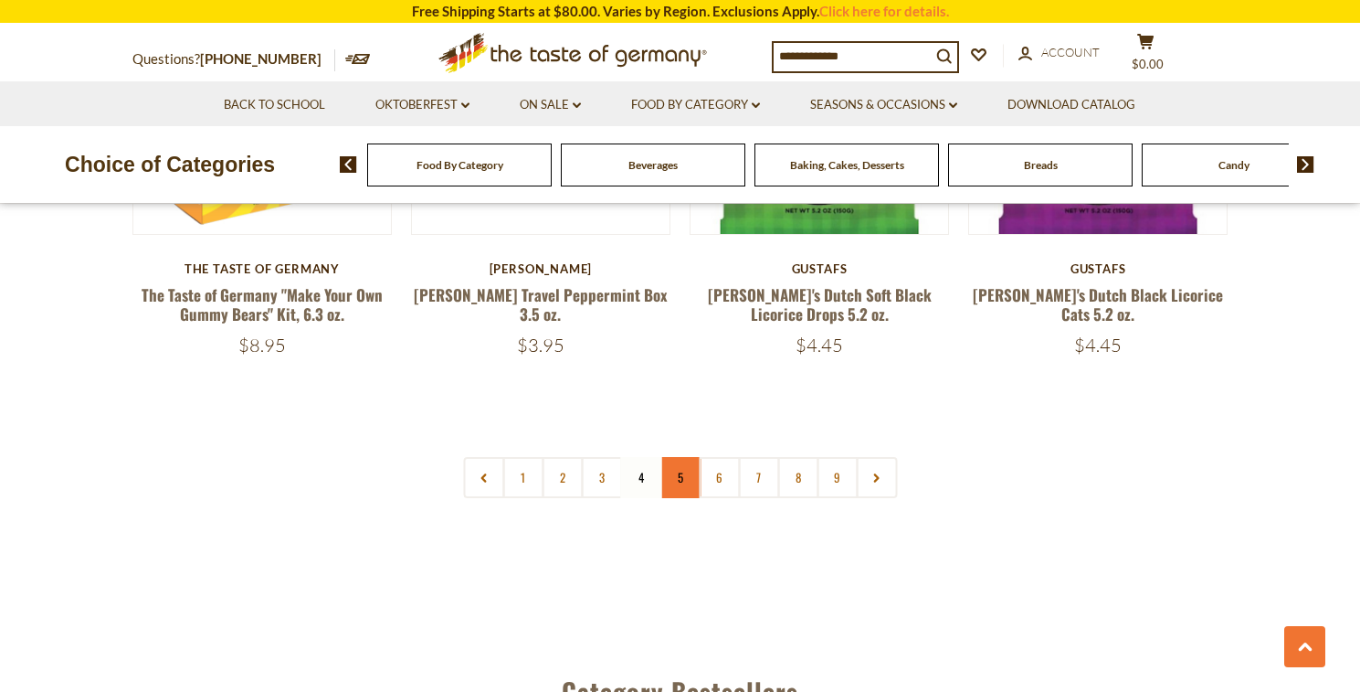
click at [688, 457] on link "5" at bounding box center [680, 477] width 41 height 41
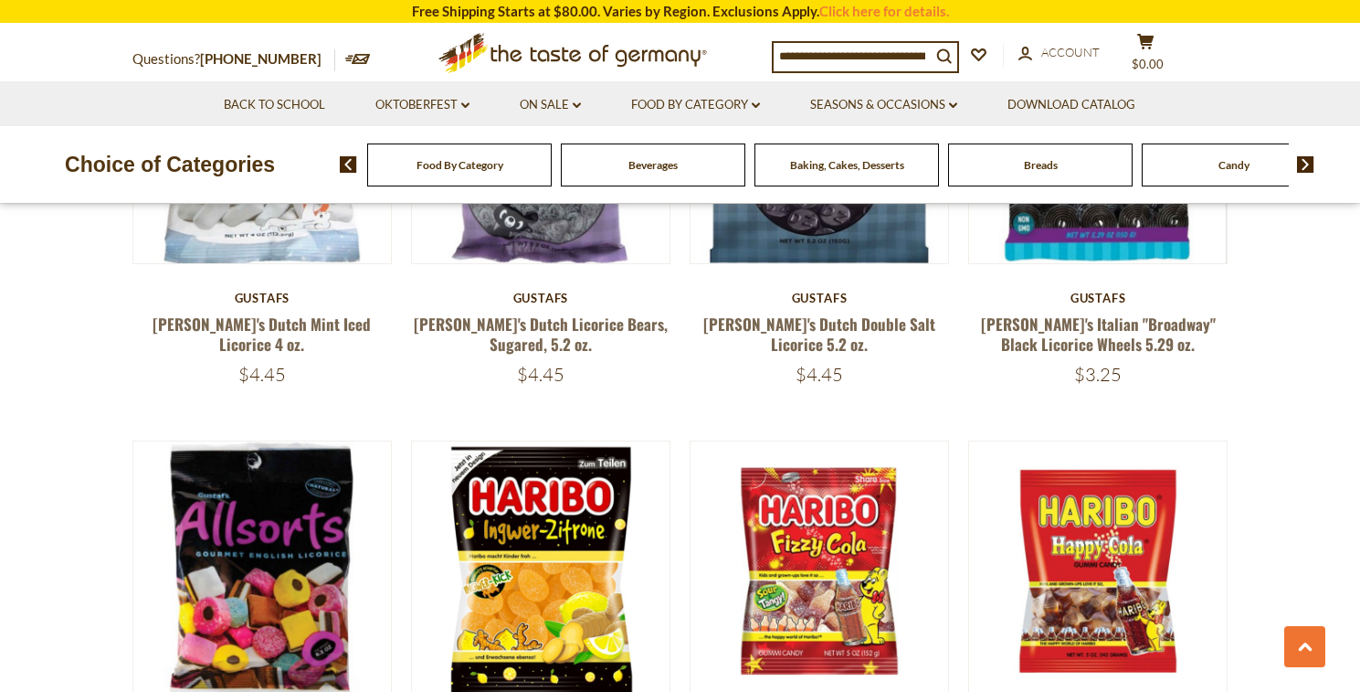
scroll to position [3448, 0]
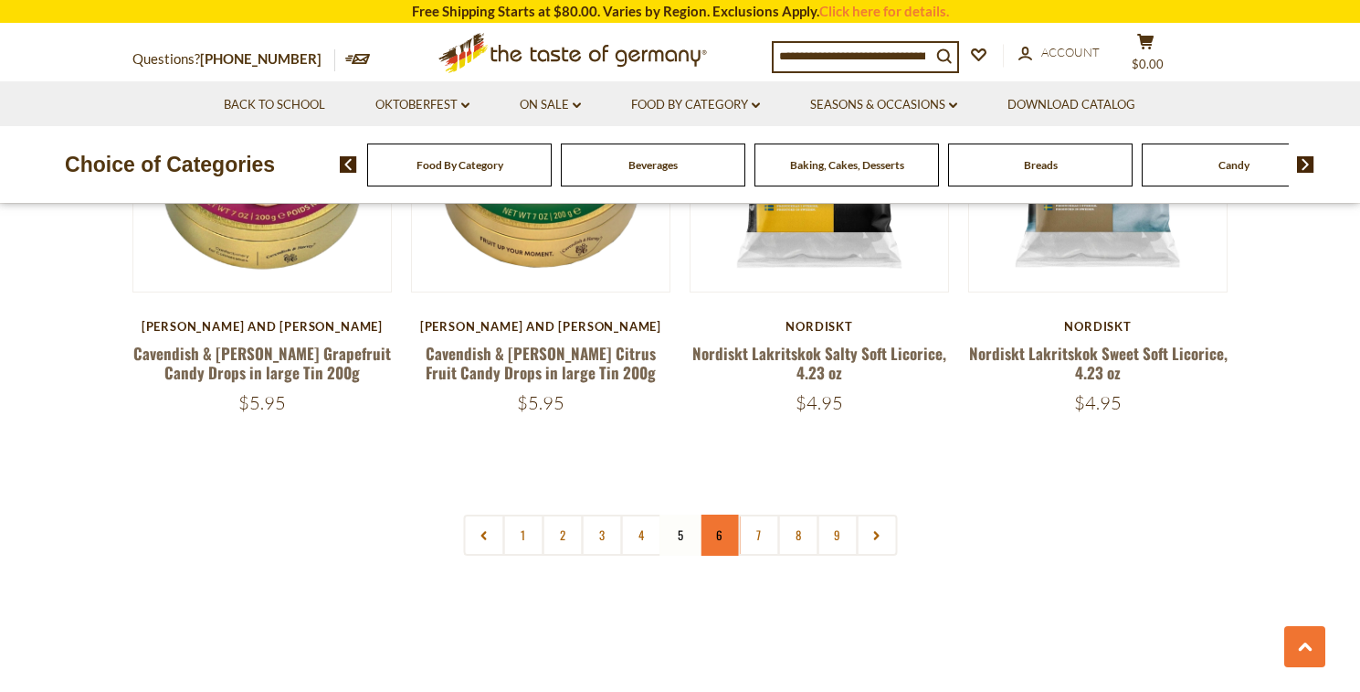
click at [726, 514] on link "6" at bounding box center [719, 534] width 41 height 41
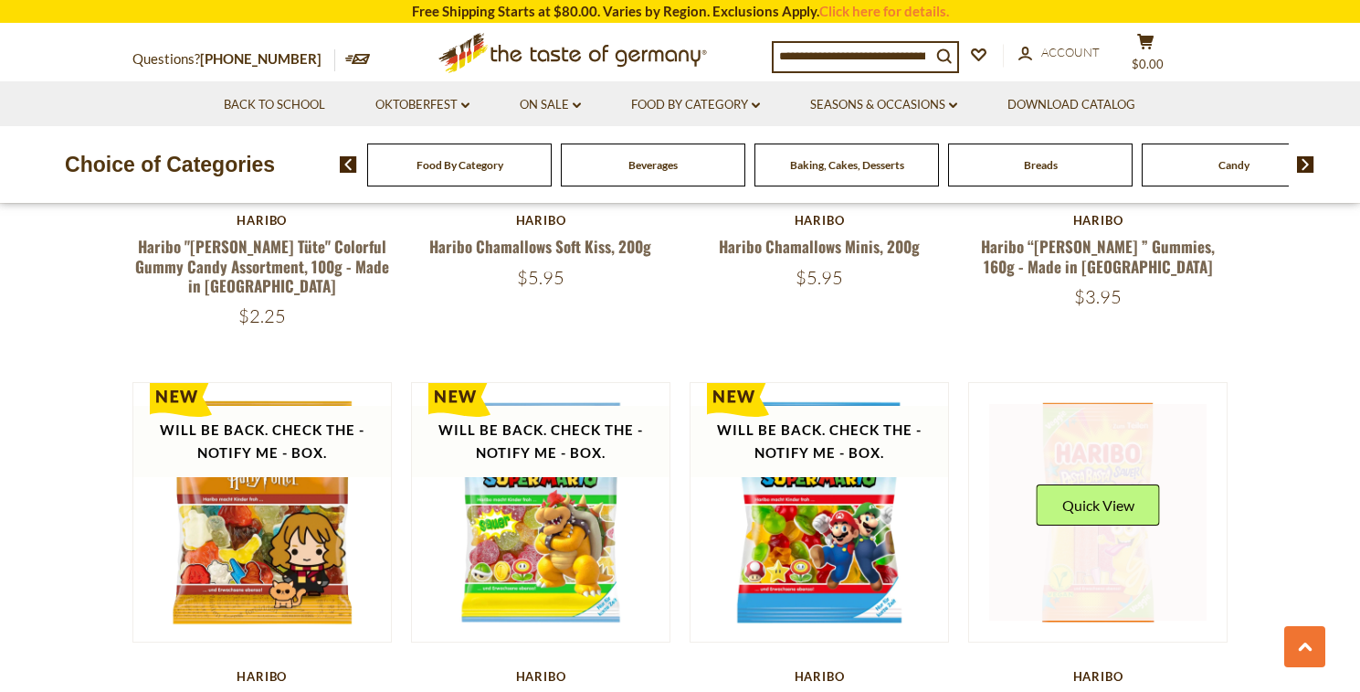
scroll to position [833, 0]
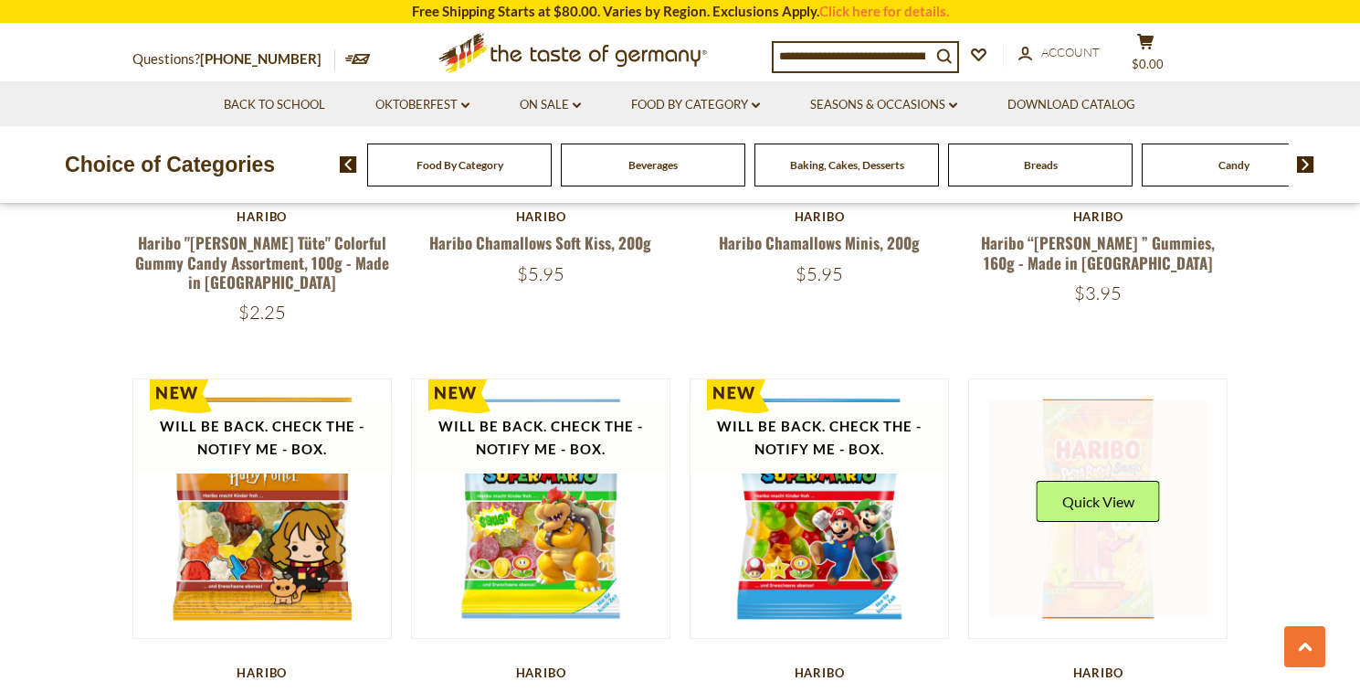
click at [1128, 572] on link at bounding box center [1097, 508] width 217 height 217
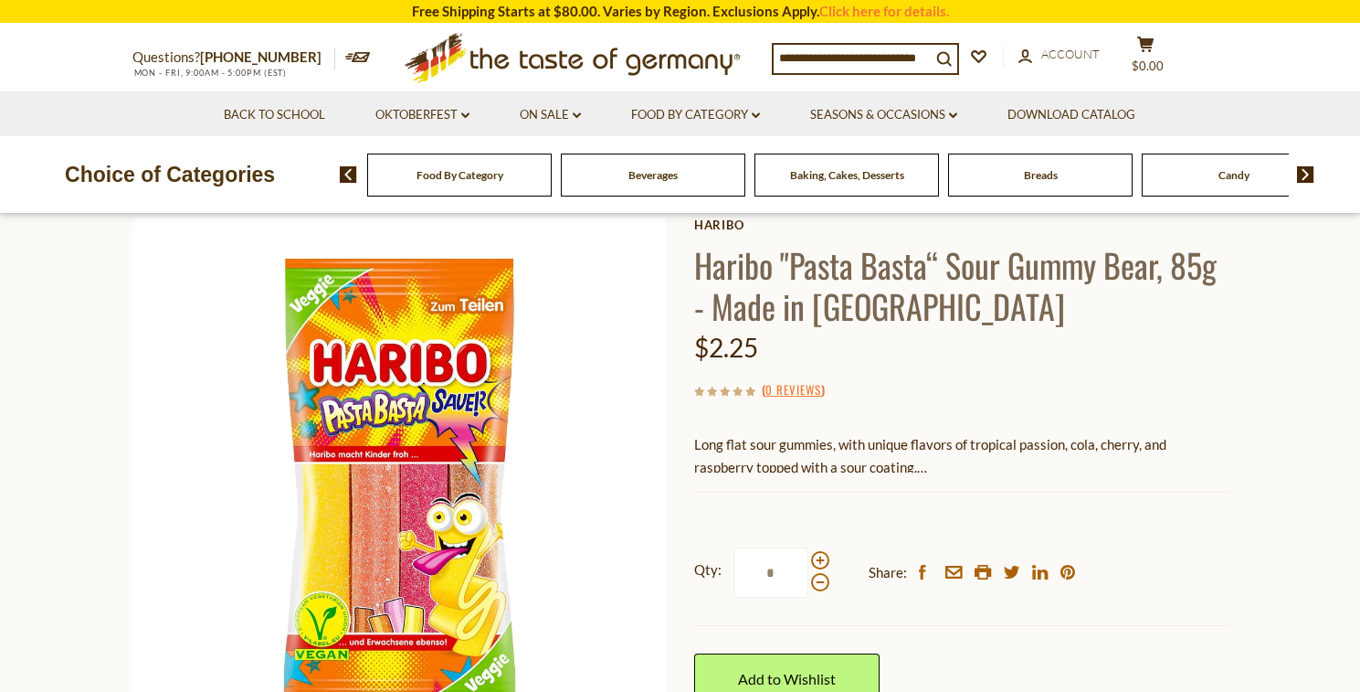
scroll to position [90, 0]
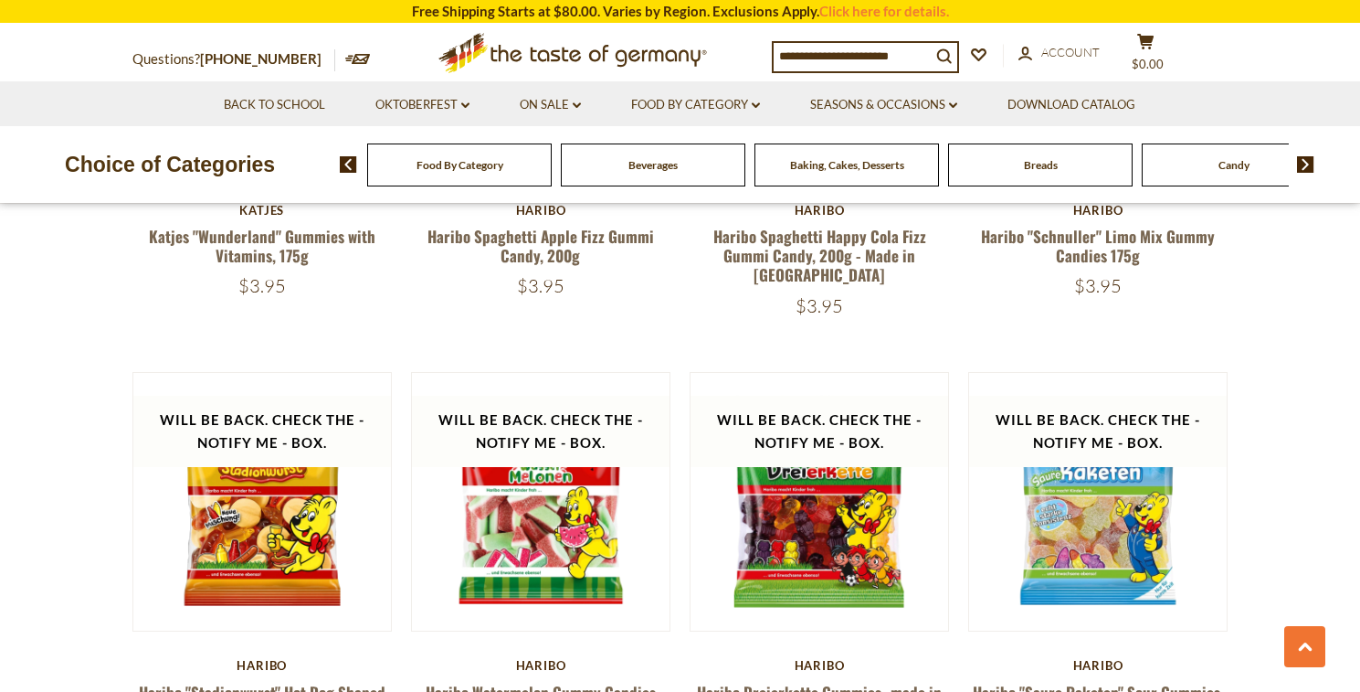
scroll to position [1752, 0]
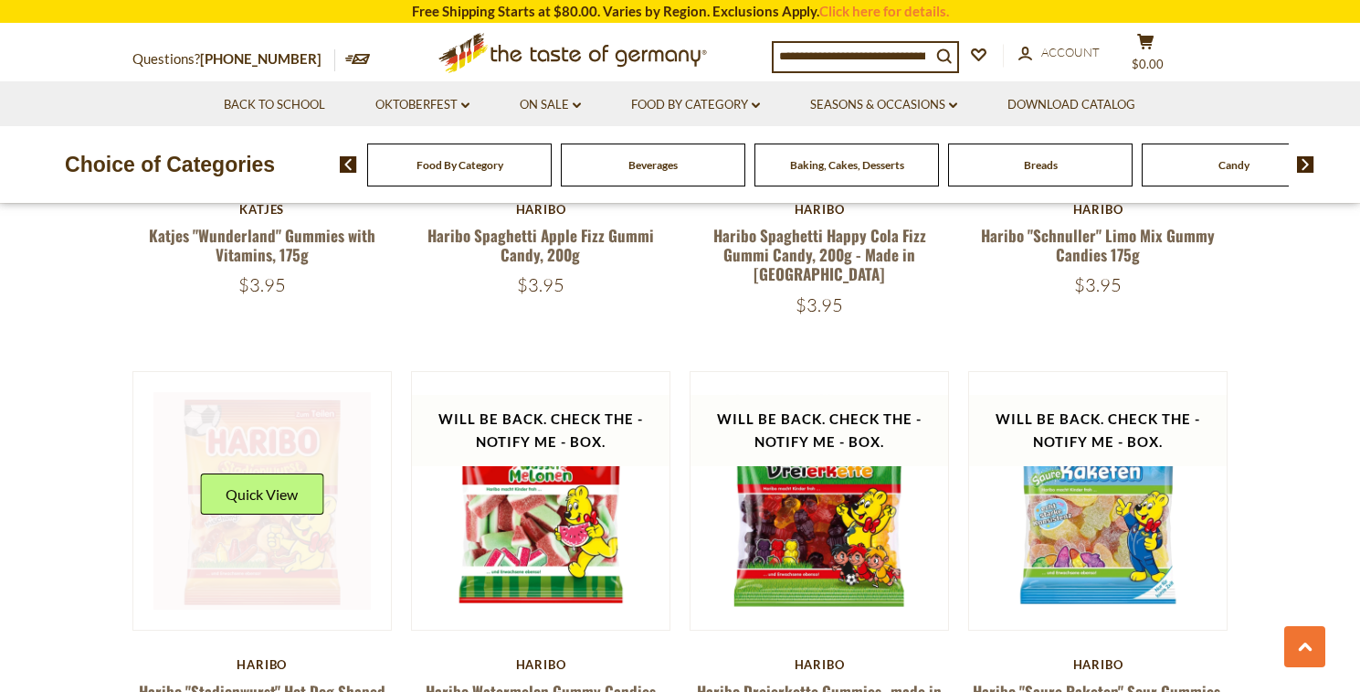
click at [259, 492] on link at bounding box center [261, 500] width 217 height 217
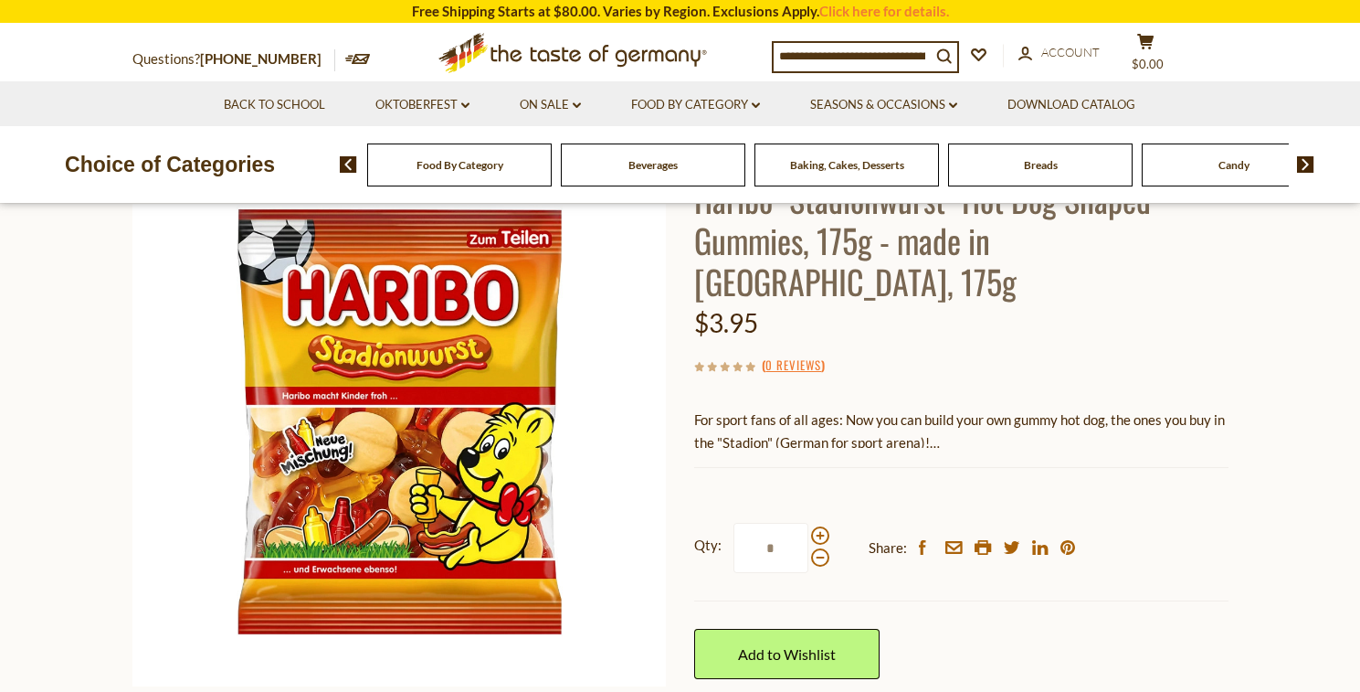
scroll to position [132, 0]
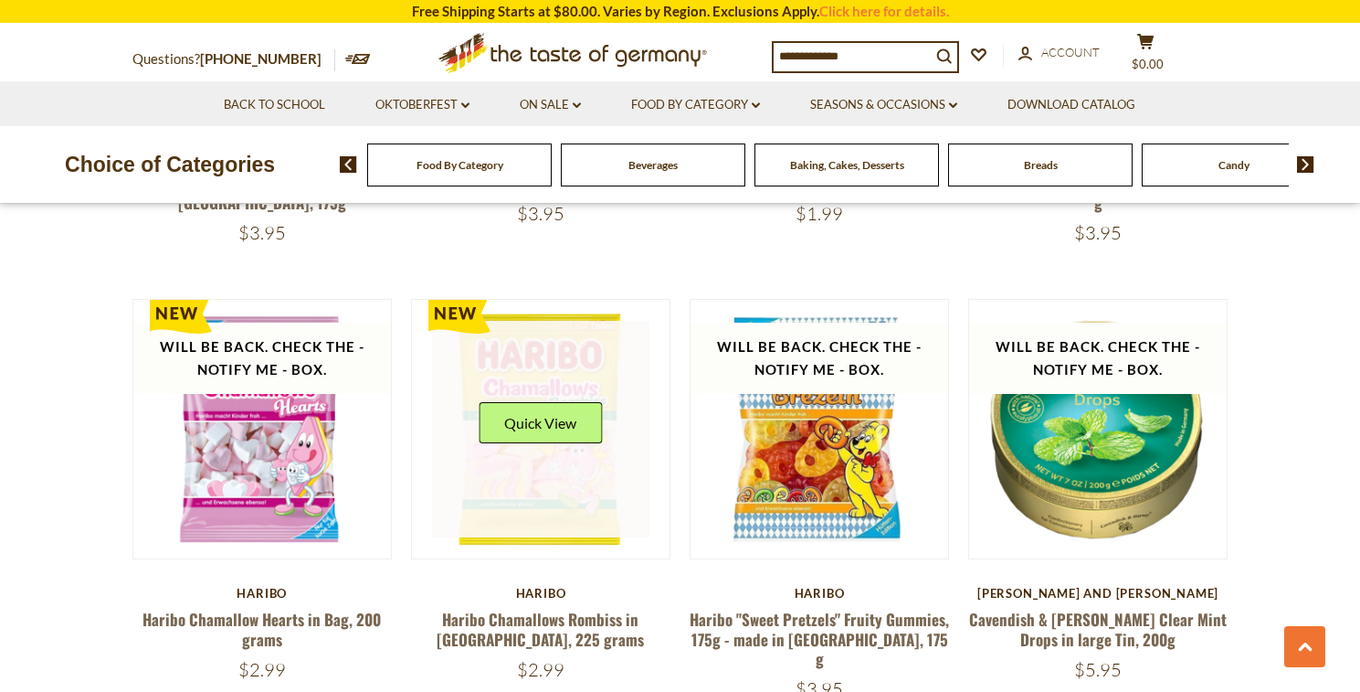
scroll to position [2285, 0]
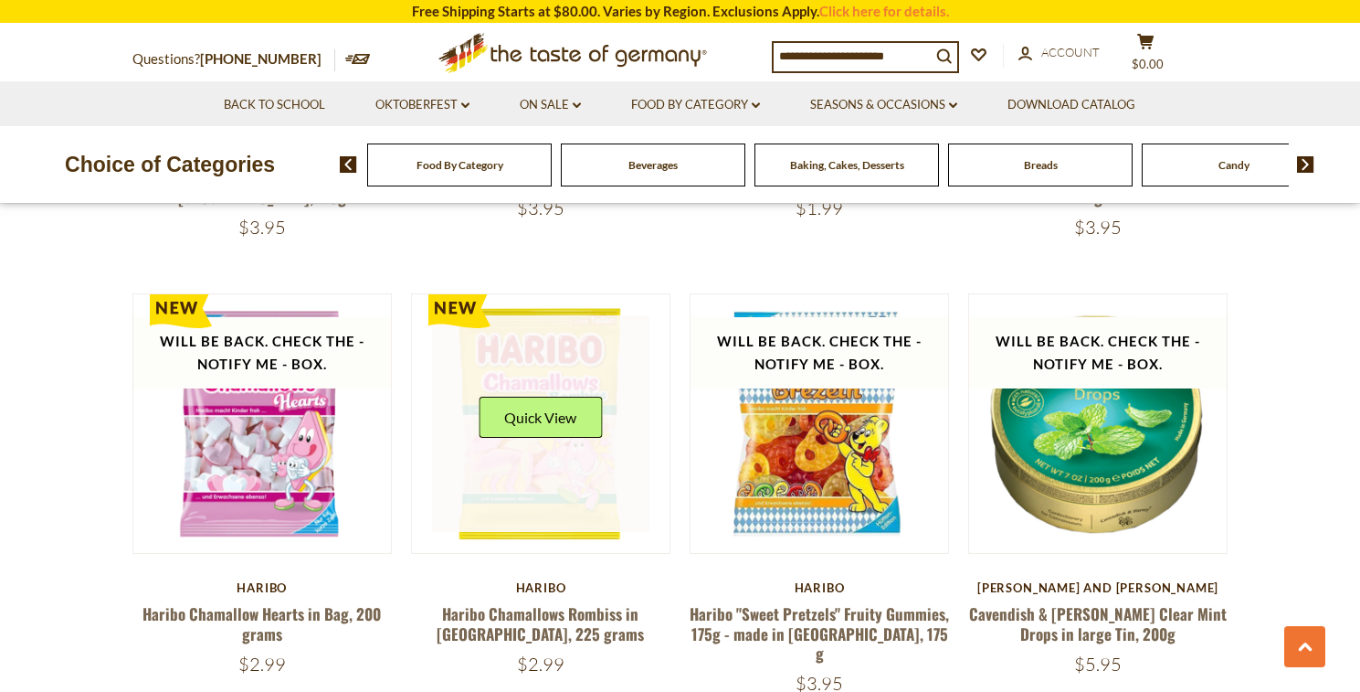
click at [568, 421] on link at bounding box center [540, 423] width 217 height 217
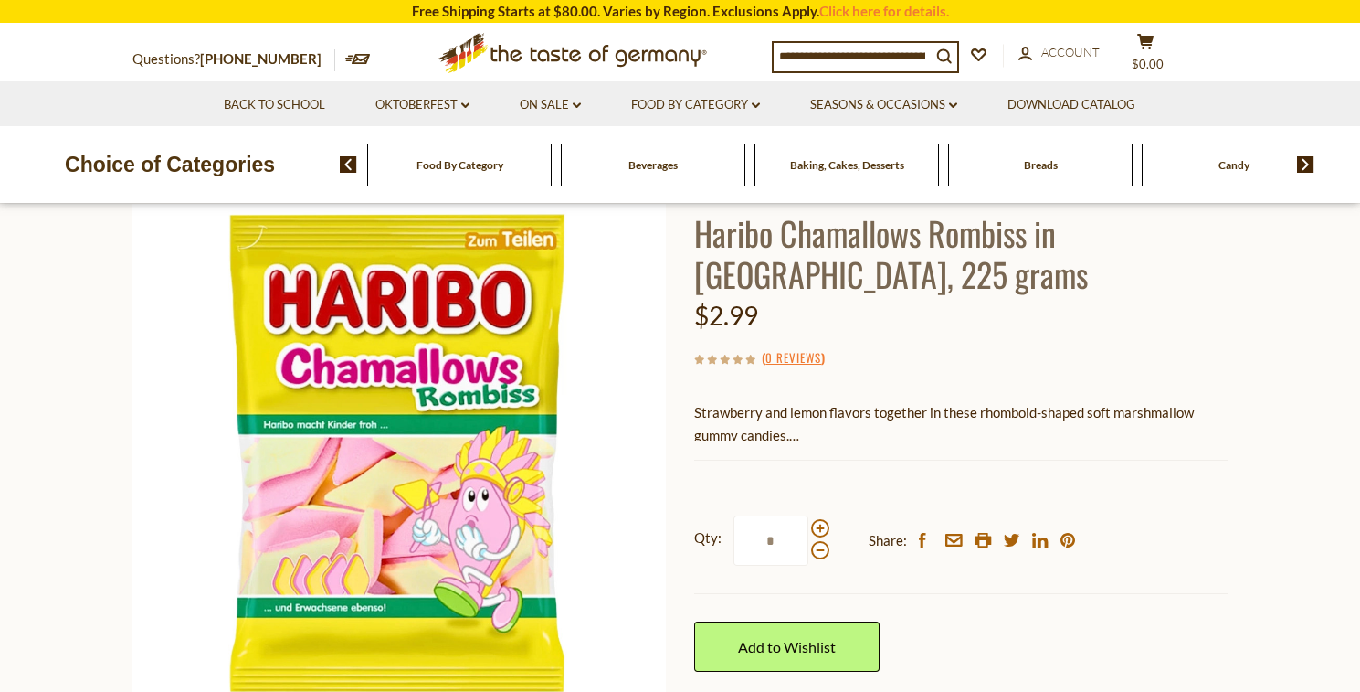
scroll to position [120, 0]
